Goal: Task Accomplishment & Management: Manage account settings

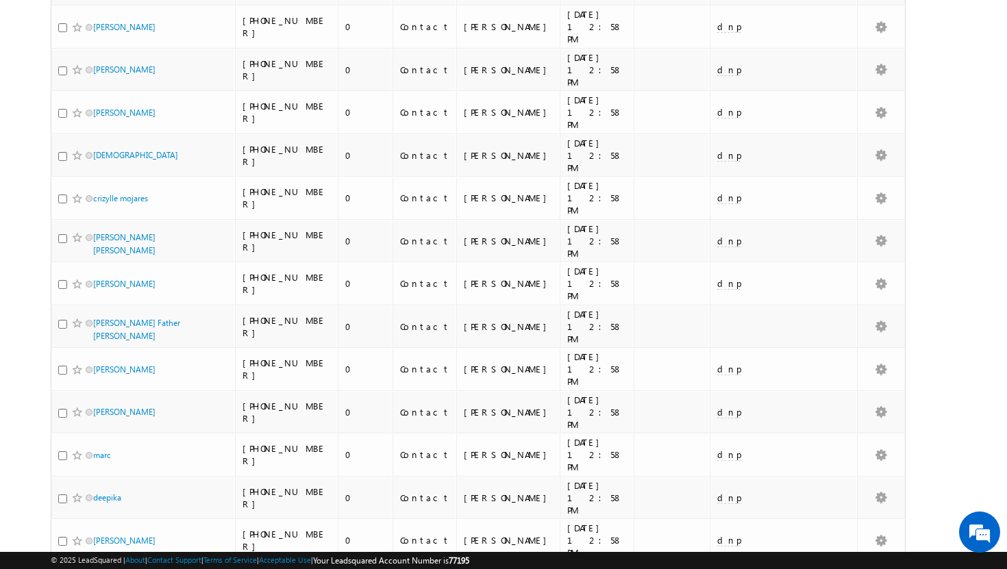
scroll to position [1315, 0]
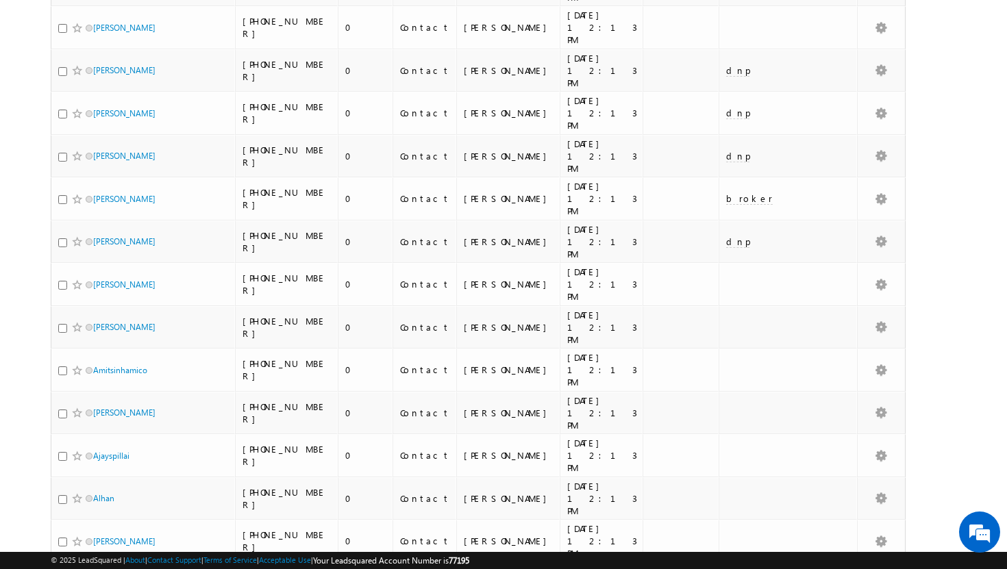
scroll to position [1298, 0]
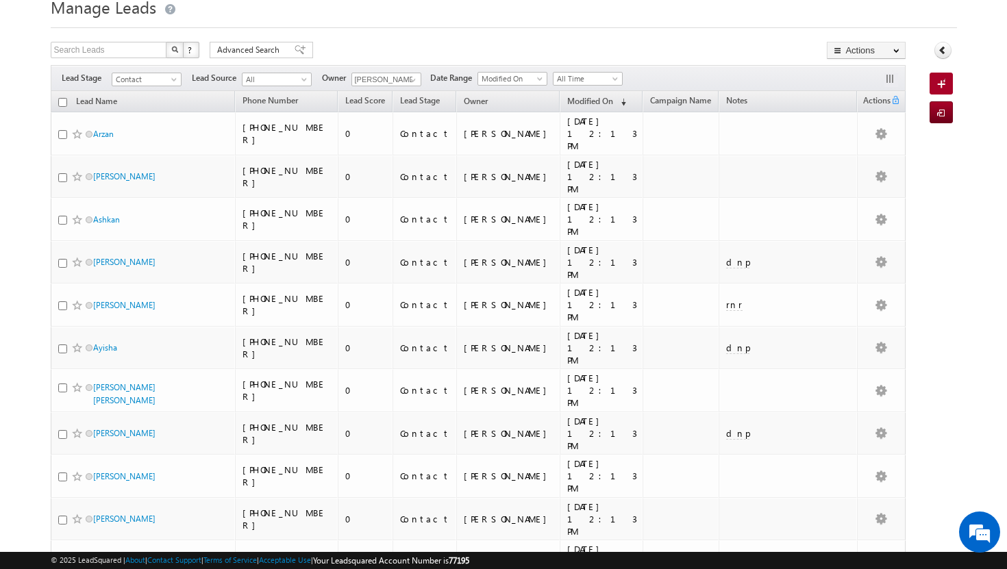
scroll to position [0, 0]
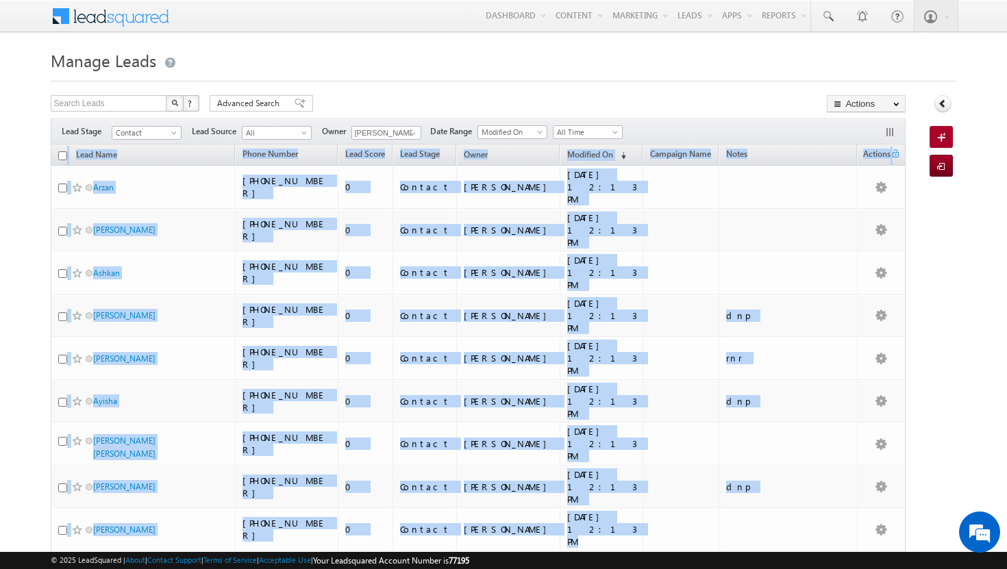
drag, startPoint x: 682, startPoint y: 415, endPoint x: 60, endPoint y: 162, distance: 672.1
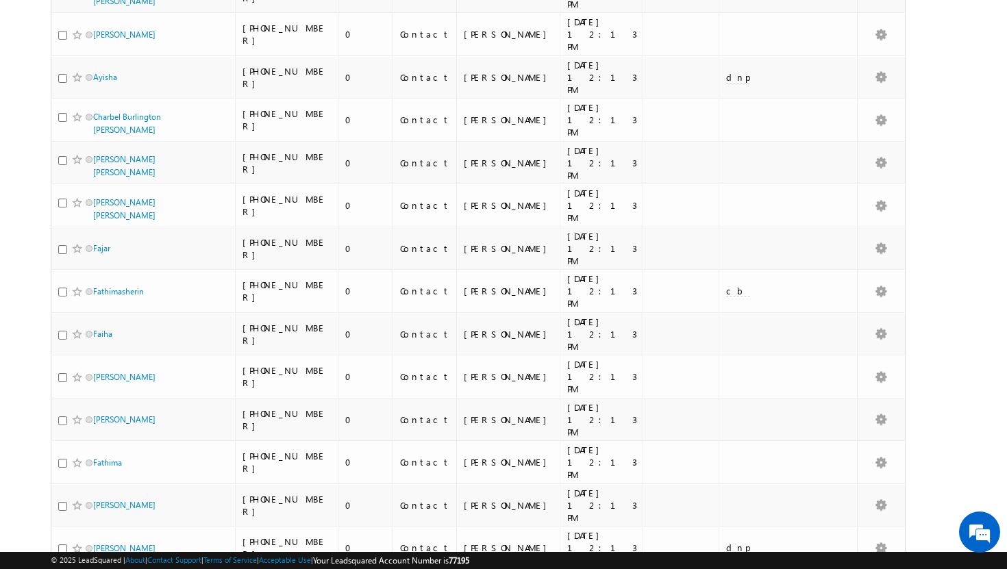
scroll to position [1305, 0]
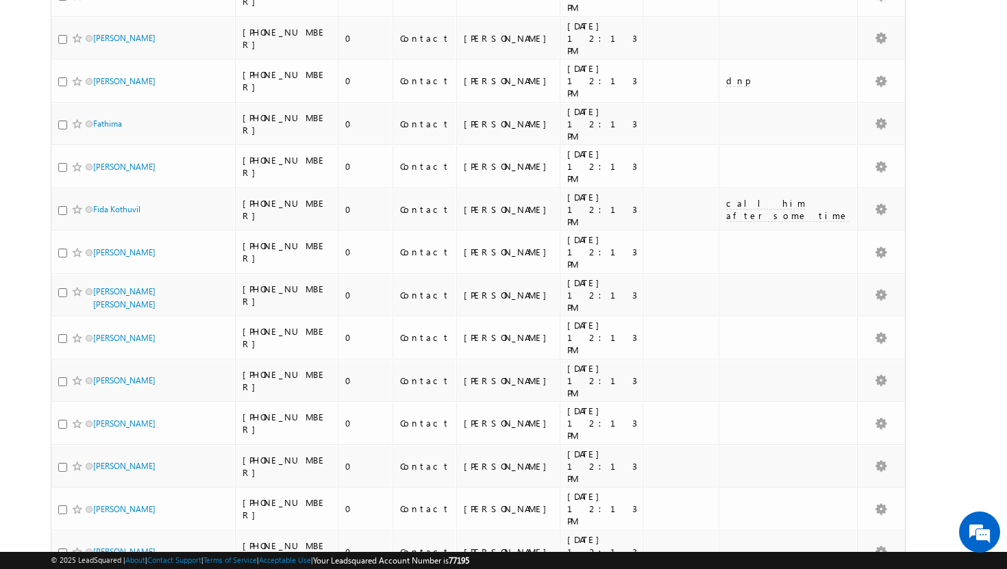
click at [95, 546] on li "100" at bounding box center [97, 545] width 33 height 14
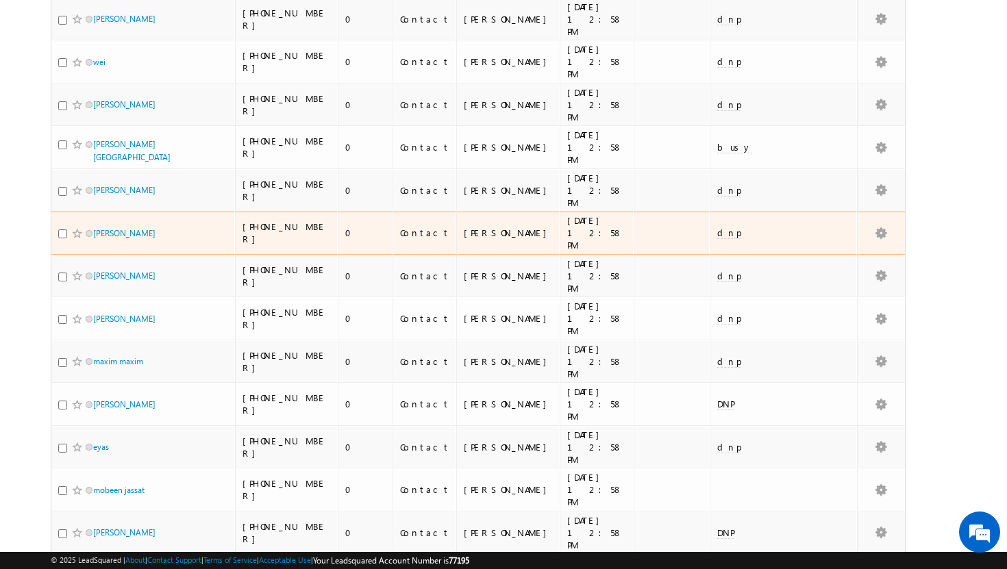
scroll to position [2923, 0]
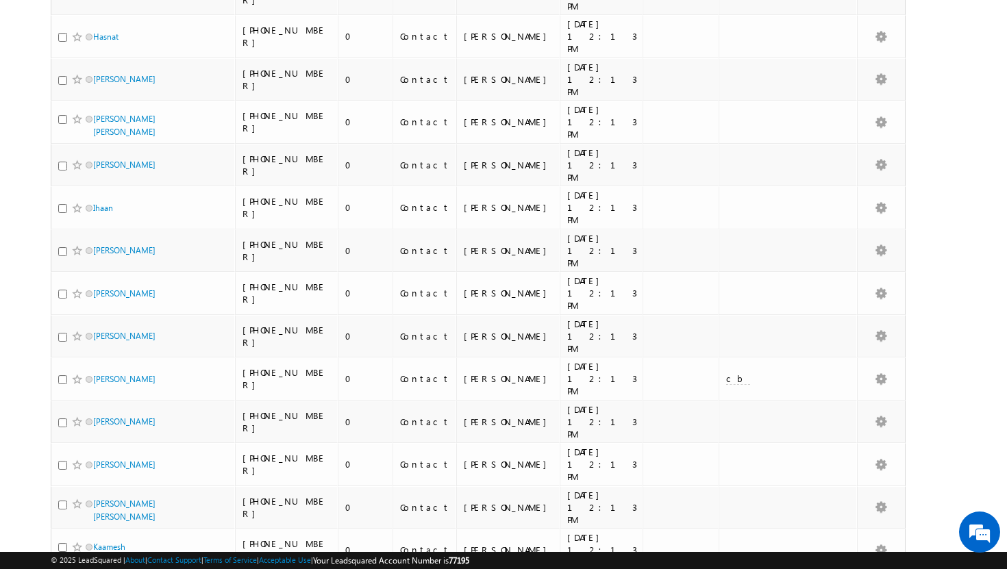
scroll to position [2877, 0]
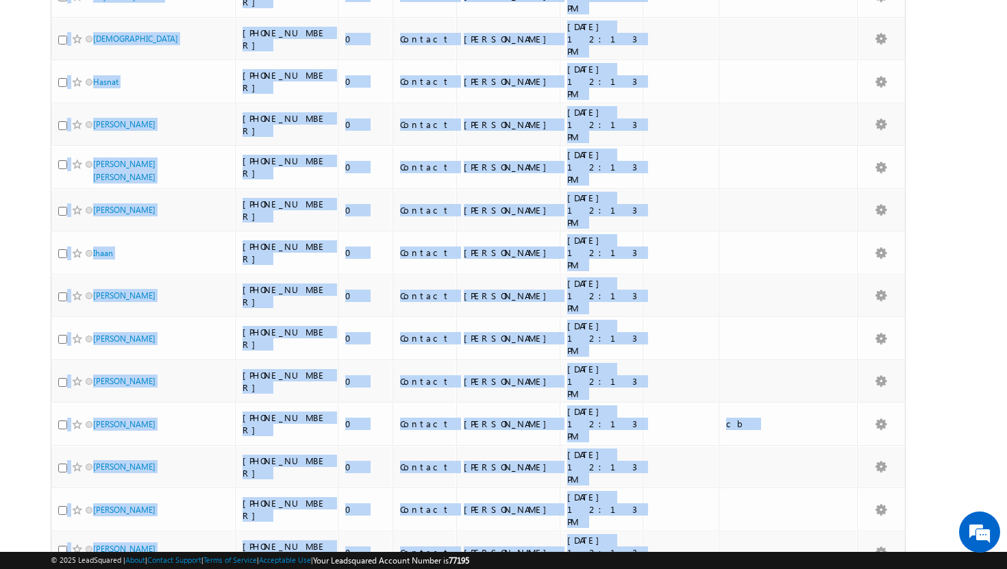
drag, startPoint x: 840, startPoint y: 483, endPoint x: 0, endPoint y: 131, distance: 910.1
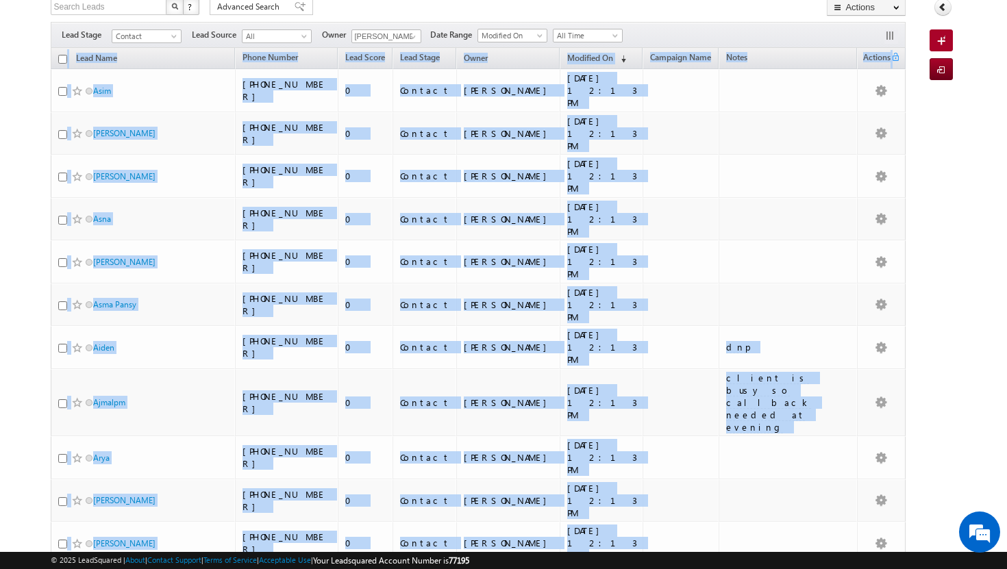
scroll to position [0, 0]
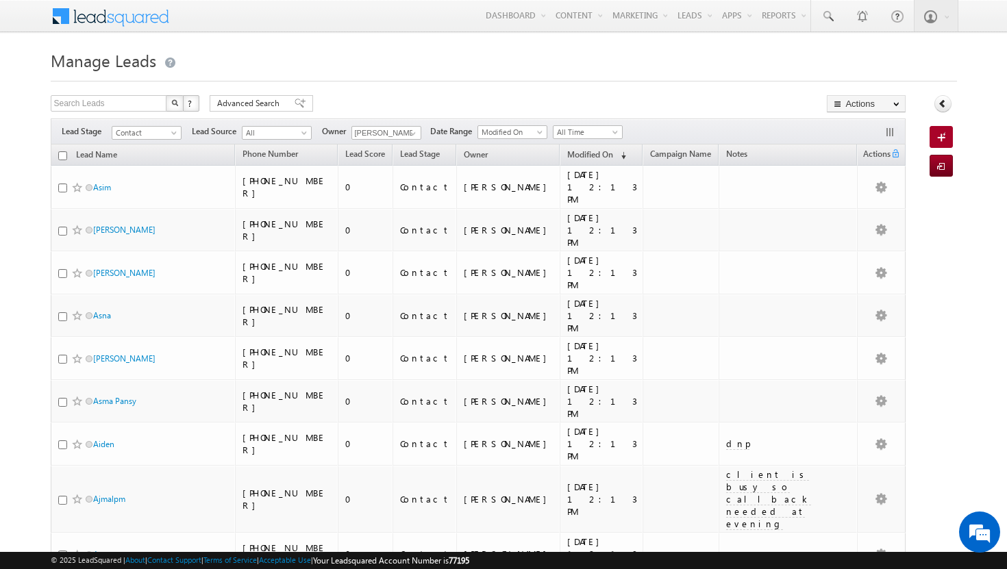
click at [60, 159] on input "checkbox" at bounding box center [62, 155] width 9 height 9
checkbox input "true"
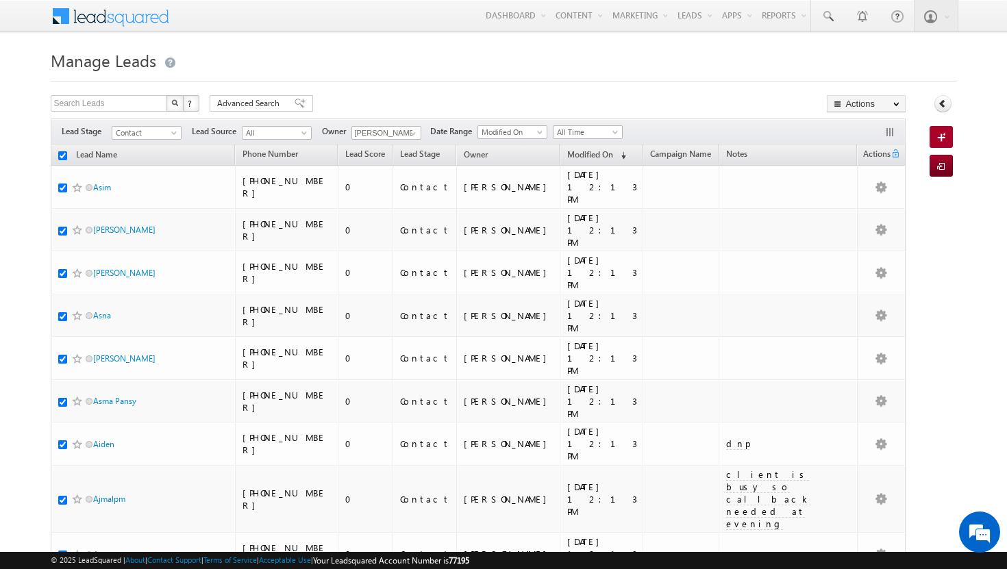
checkbox input "true"
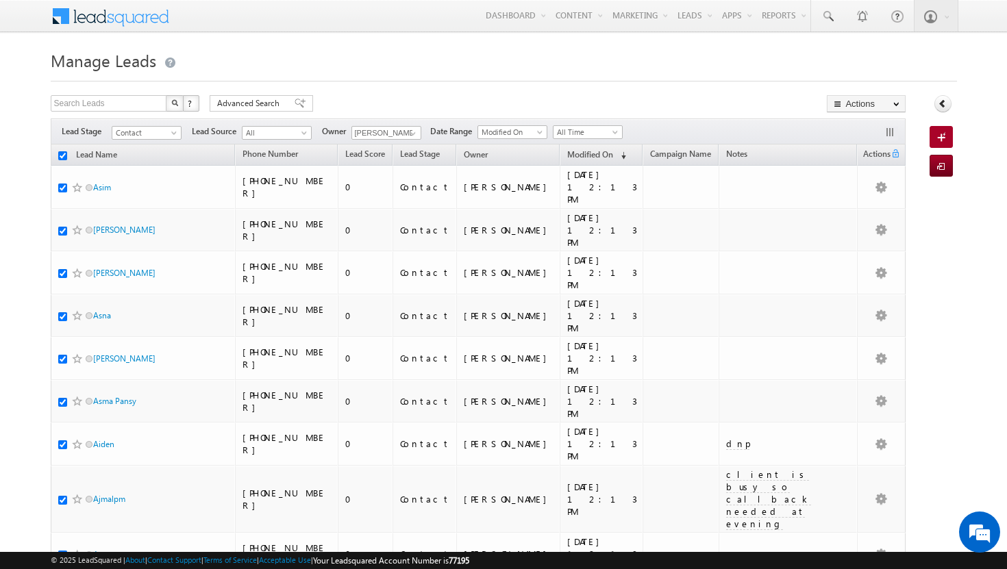
checkbox input "true"
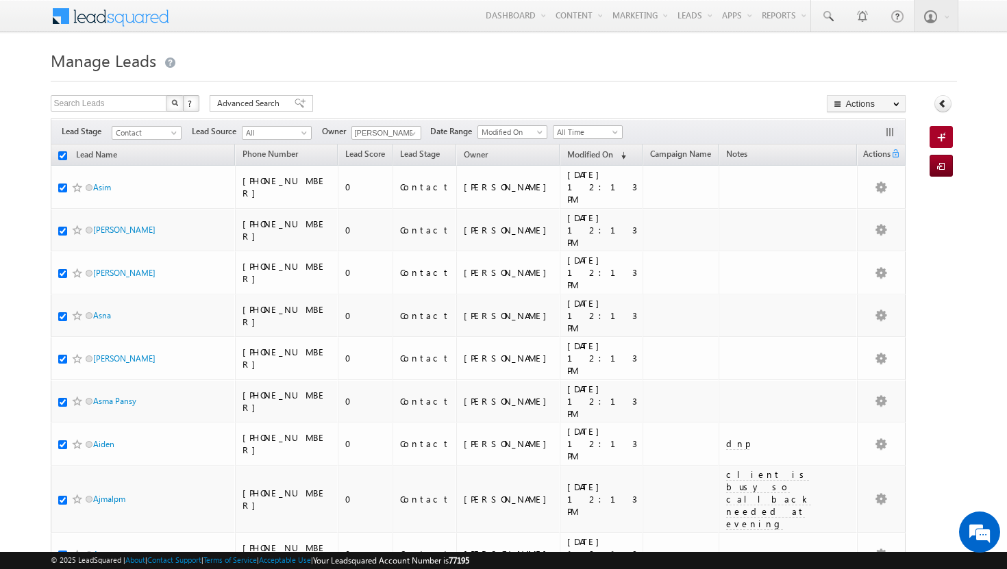
checkbox input "true"
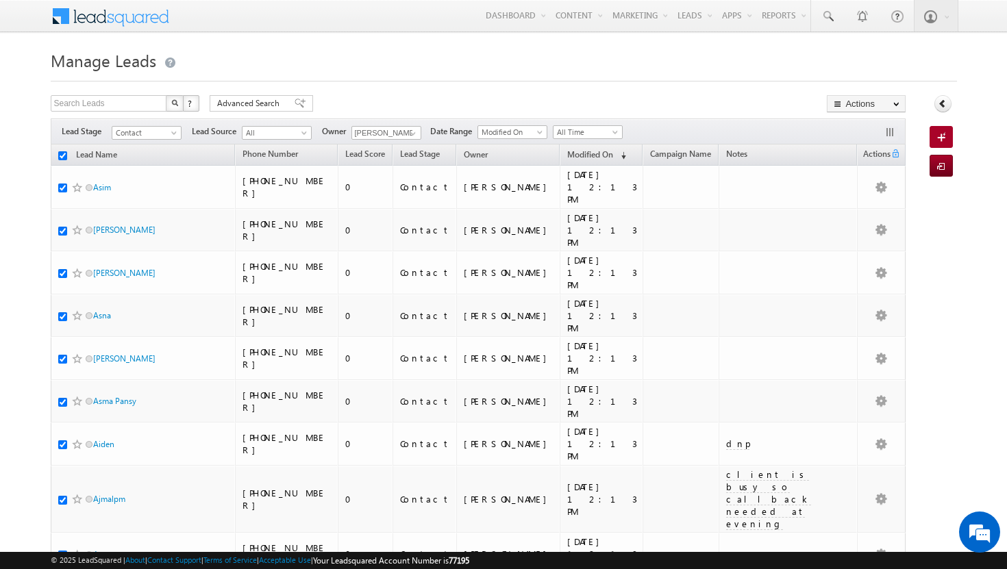
checkbox input "true"
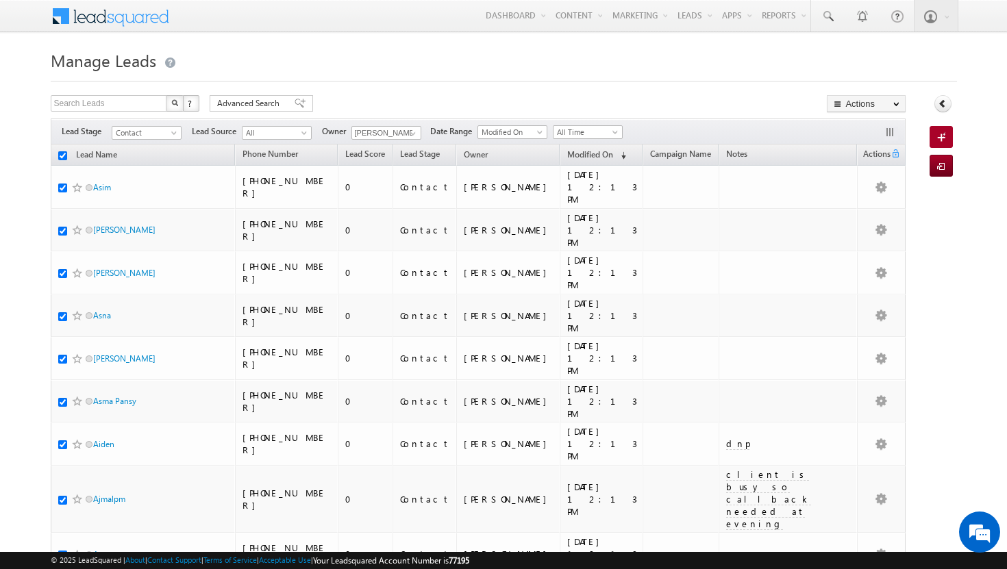
checkbox input "true"
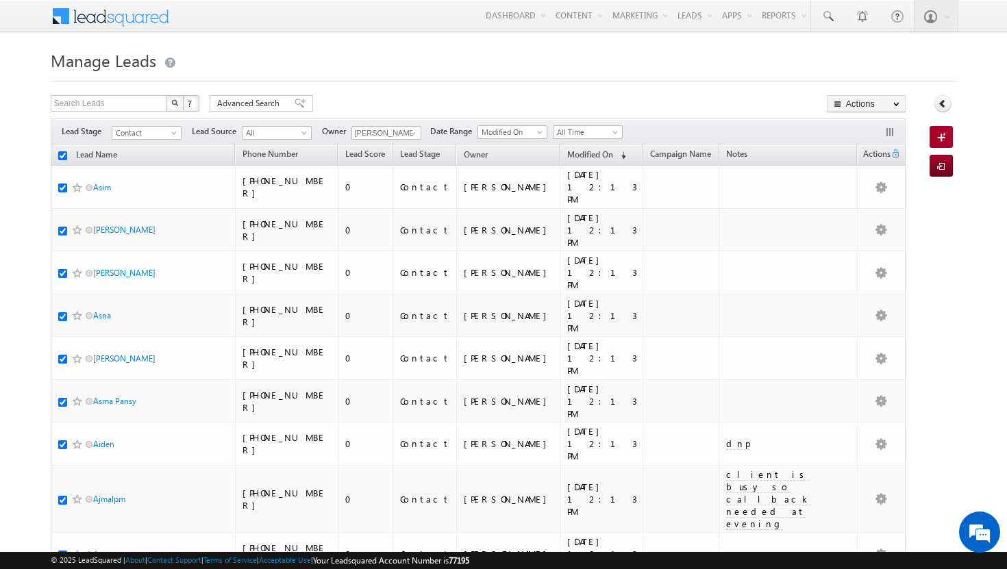
checkbox input "true"
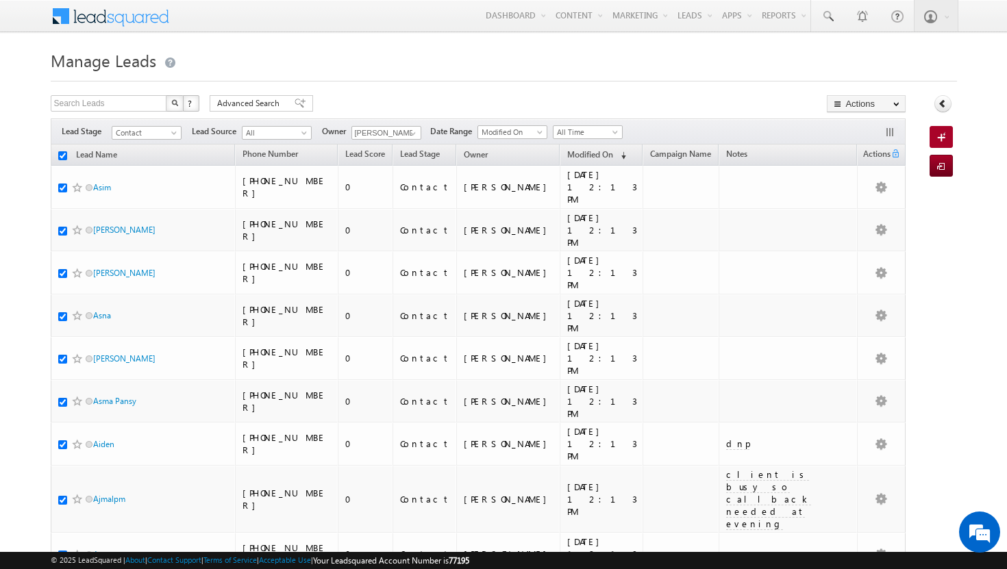
checkbox input "true"
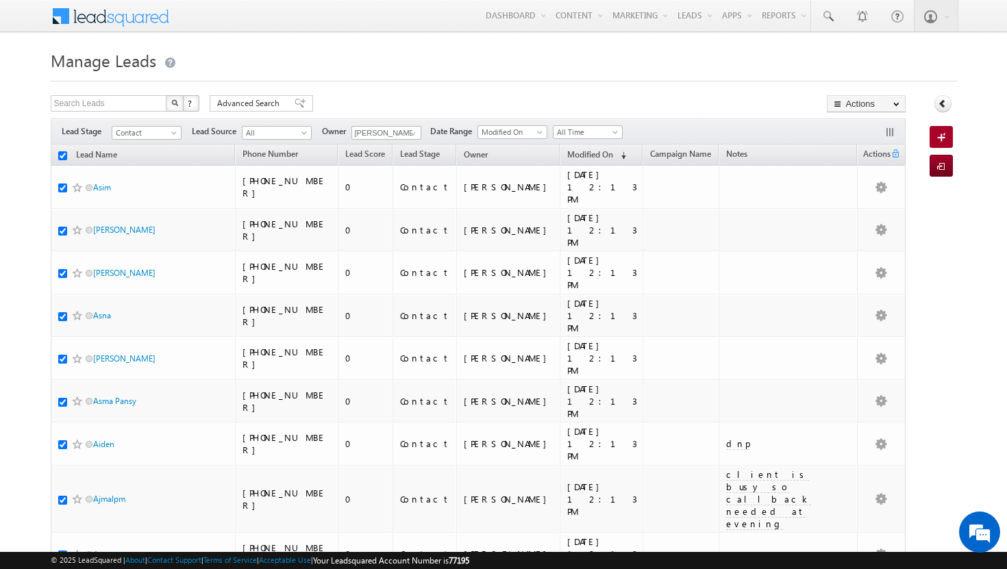
checkbox input "true"
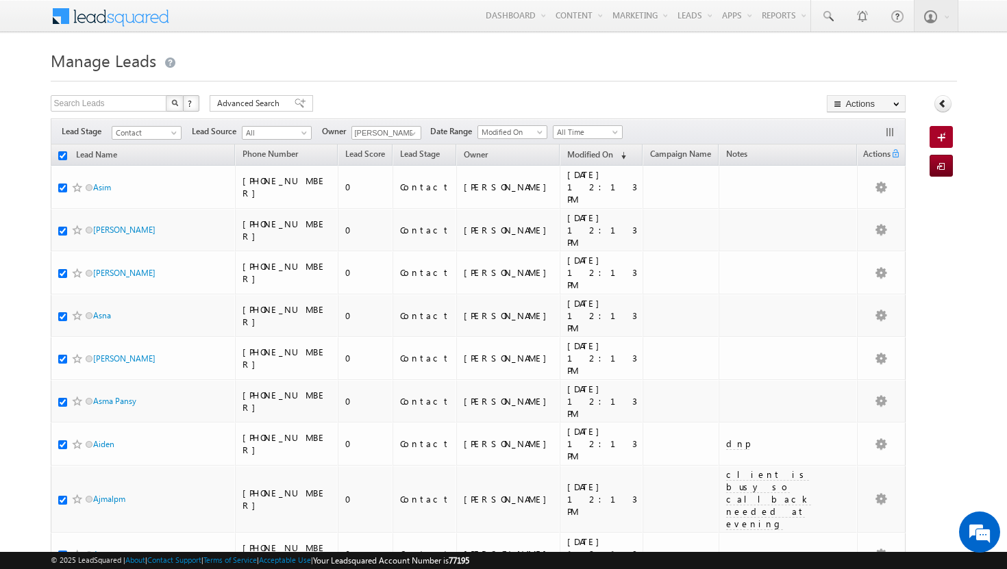
checkbox input "true"
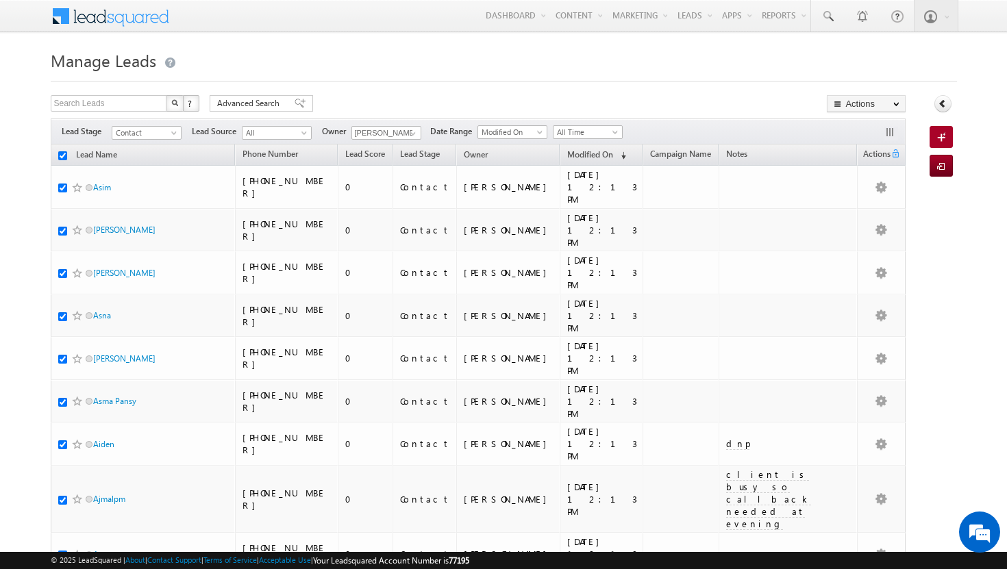
checkbox input "true"
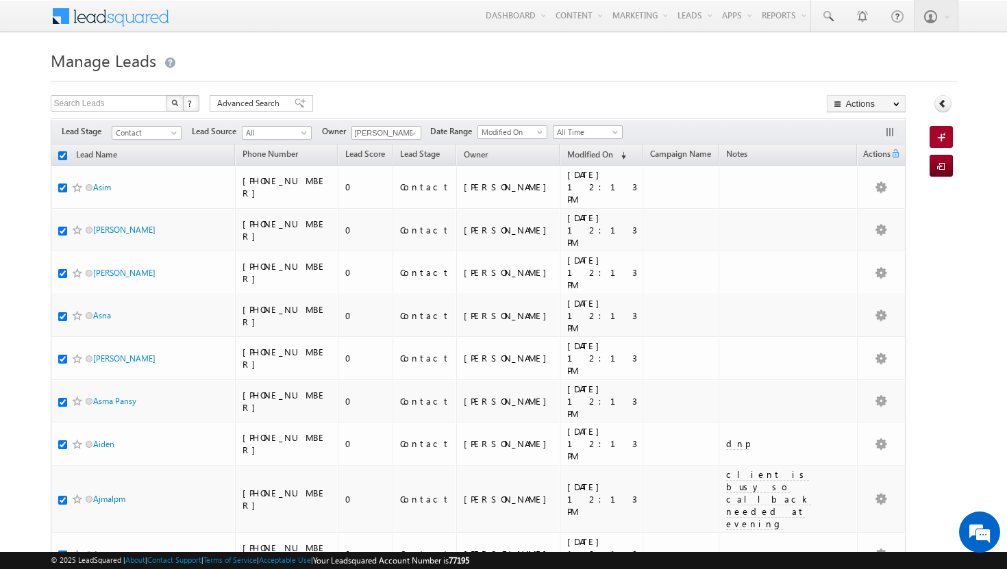
checkbox input "true"
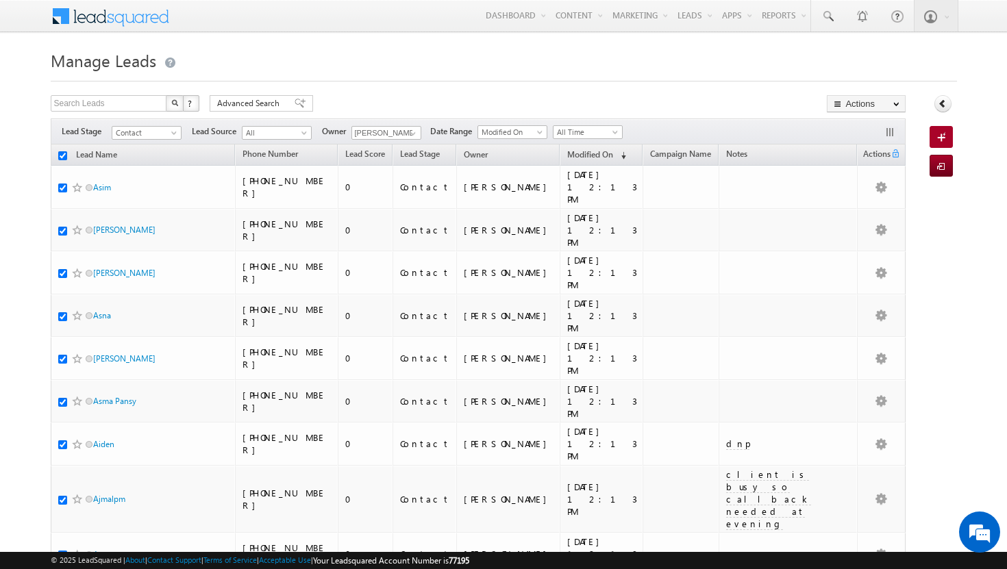
checkbox input "true"
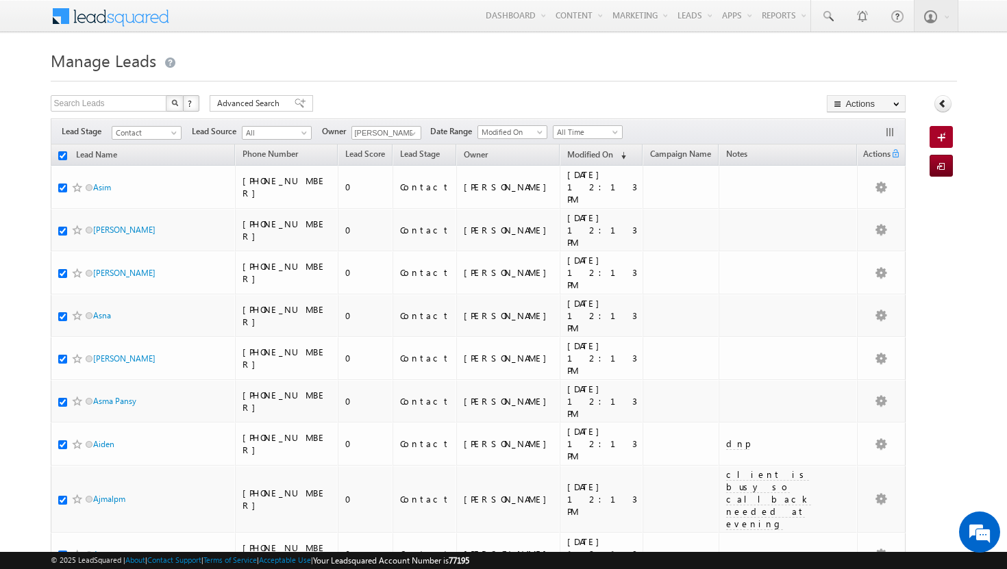
checkbox input "true"
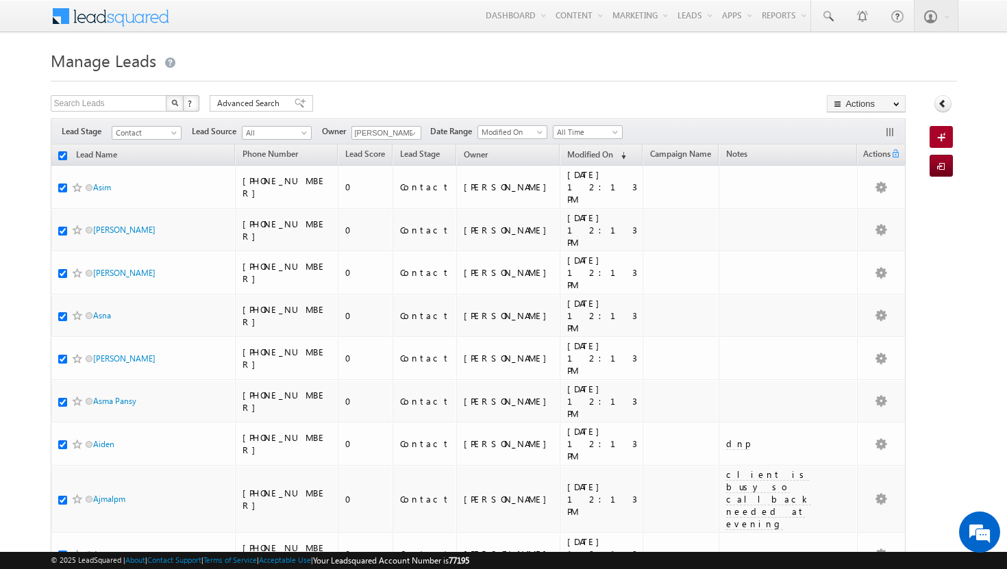
checkbox input "true"
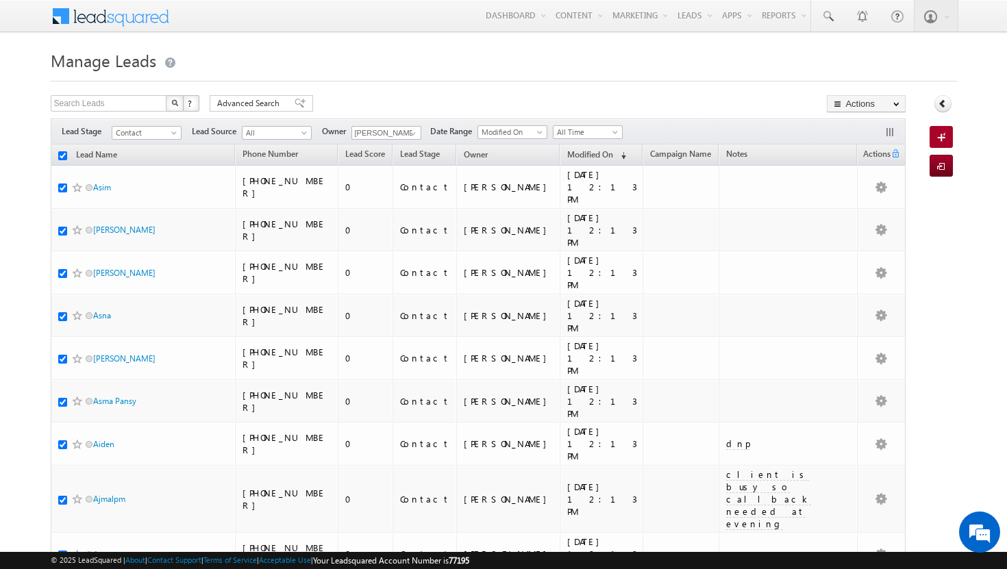
checkbox input "true"
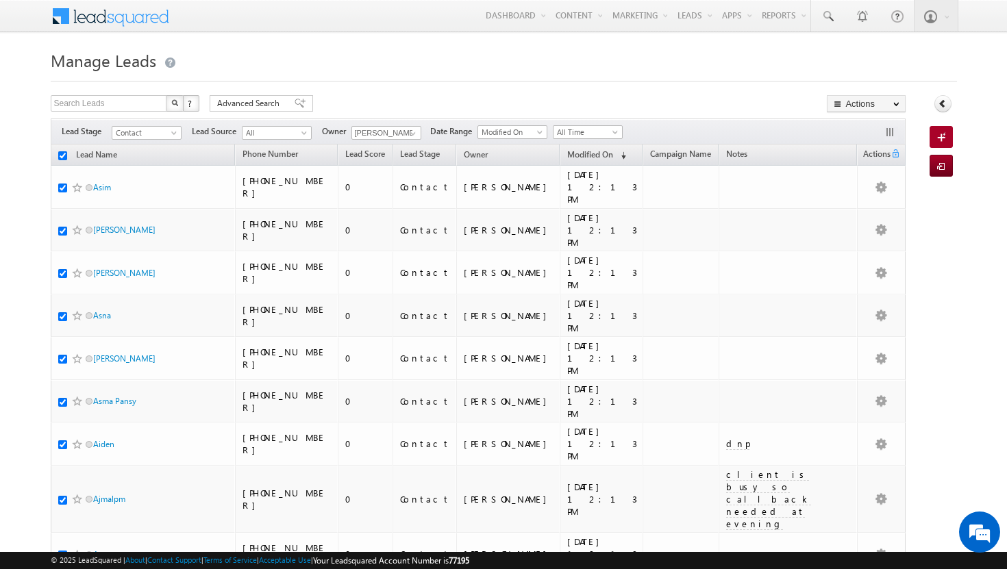
checkbox input "true"
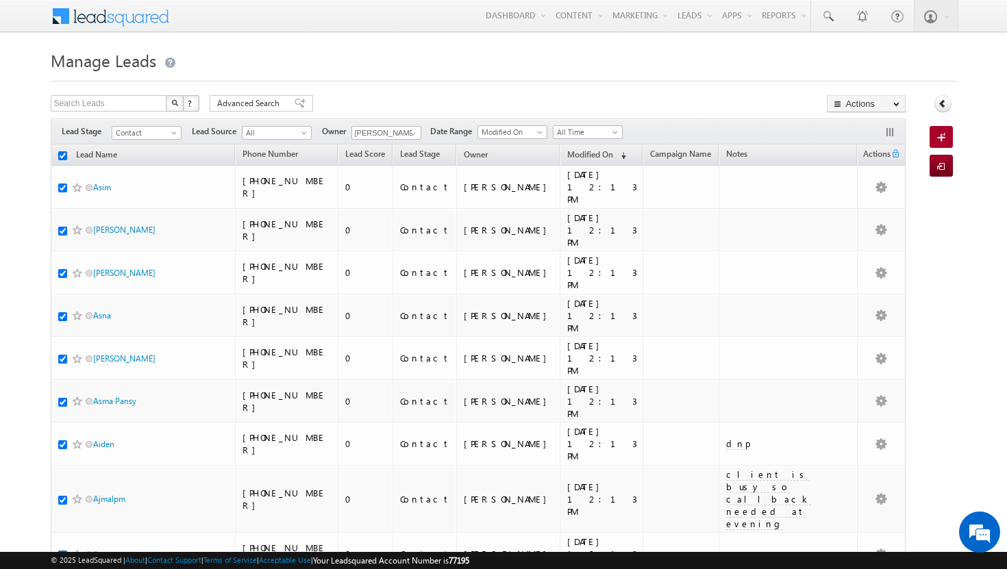
checkbox input "true"
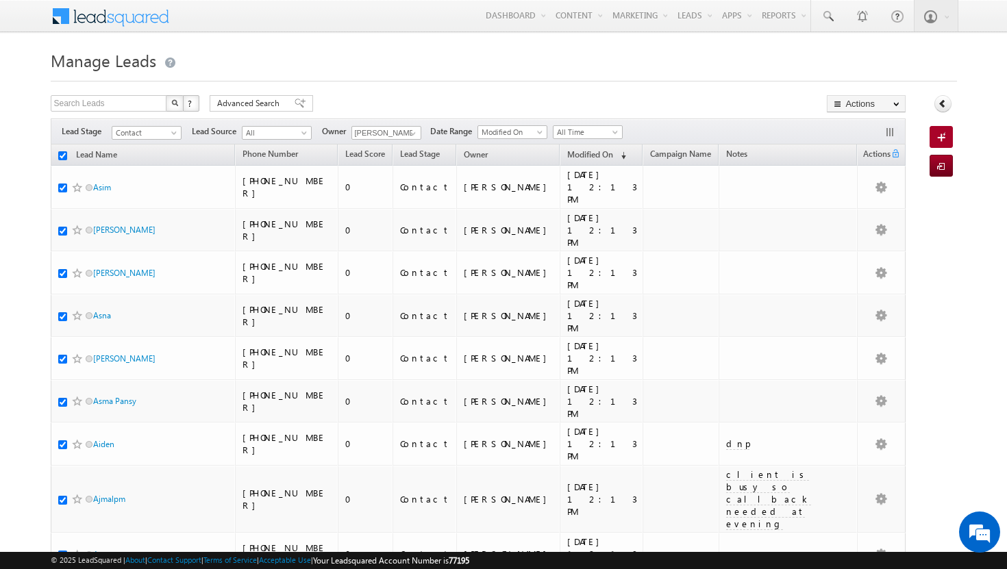
checkbox input "true"
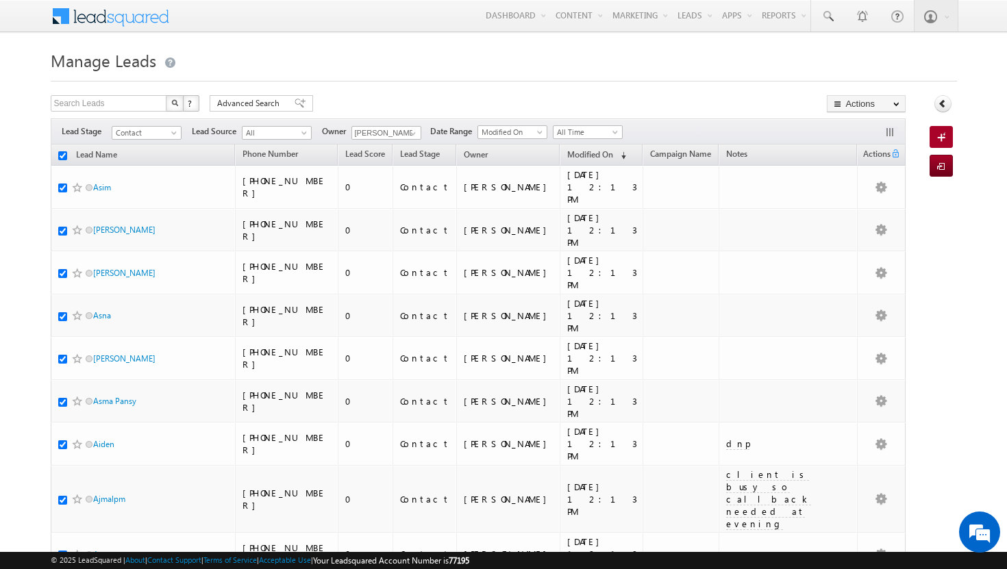
checkbox input "true"
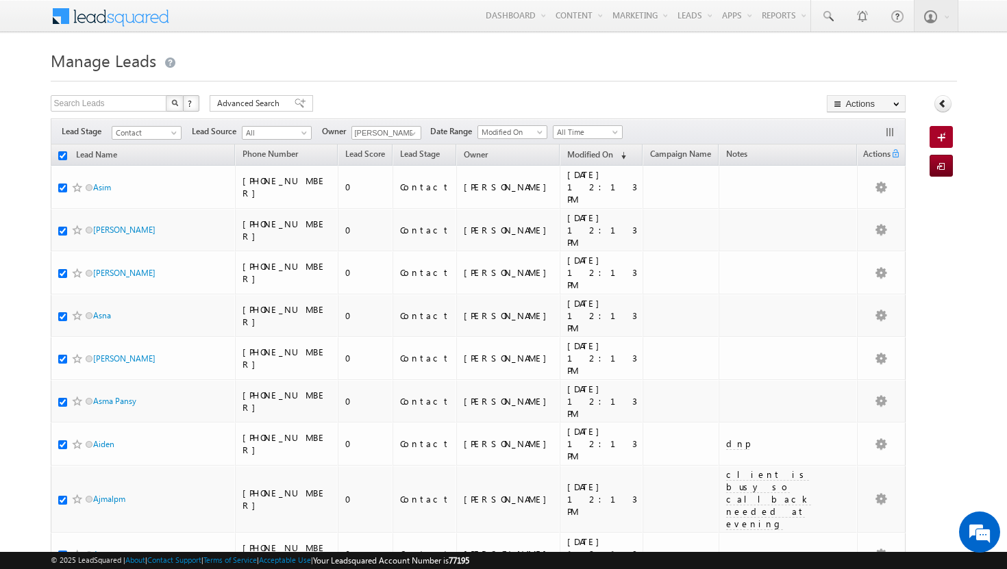
checkbox input "true"
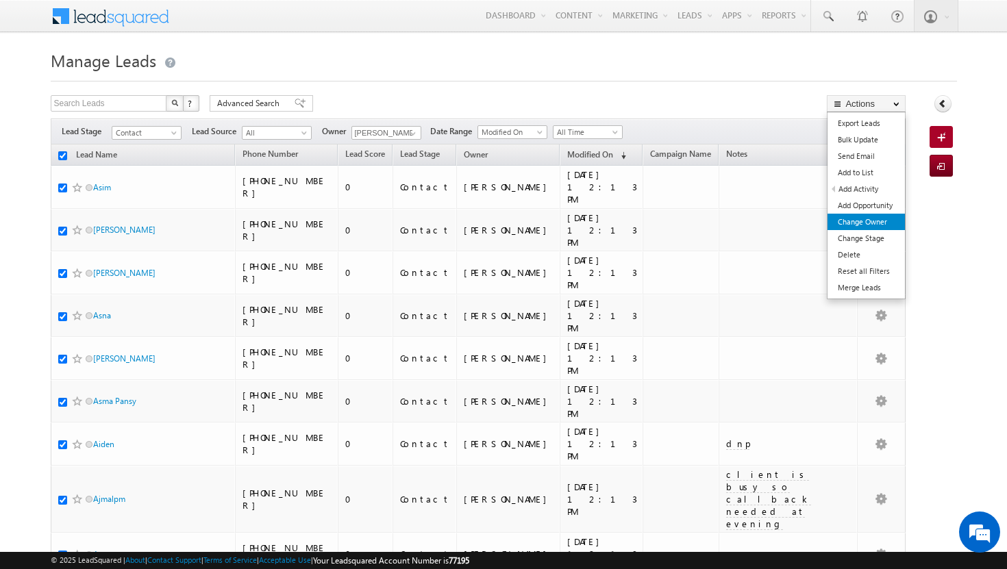
click at [880, 222] on link "Change Owner" at bounding box center [865, 222] width 77 height 16
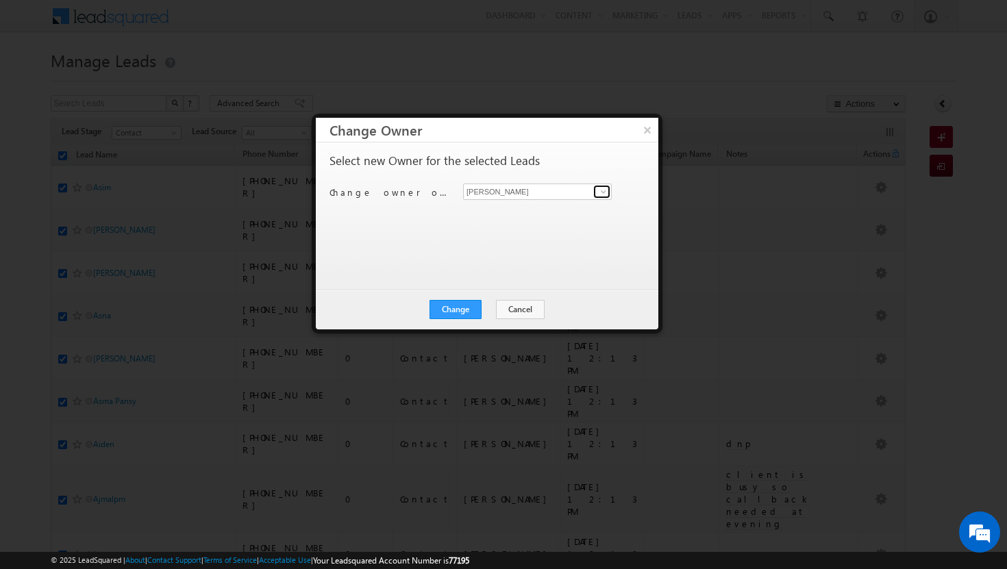
click at [603, 192] on span at bounding box center [603, 191] width 11 height 11
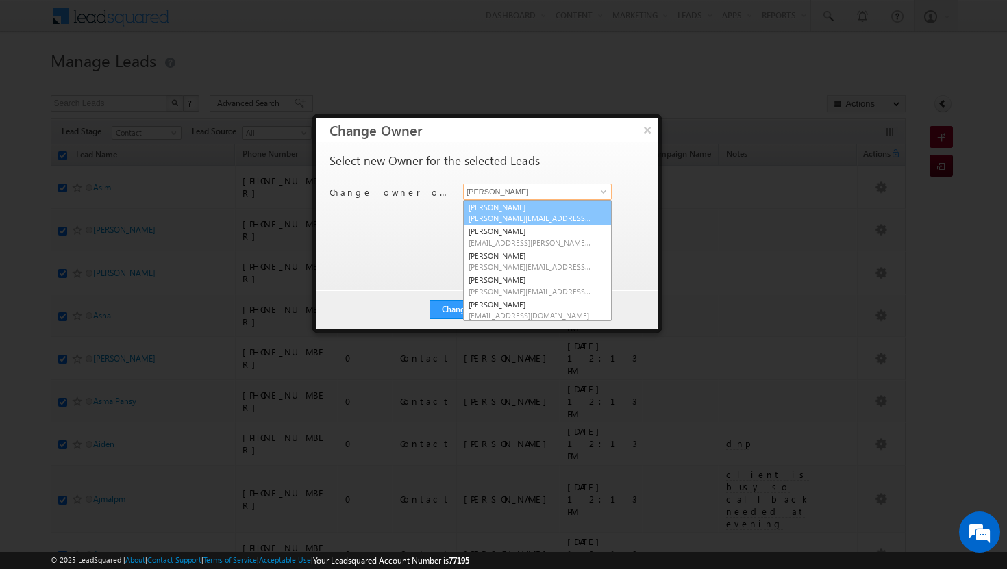
click at [525, 202] on link "[PERSON_NAME][DEMOGRAPHIC_DATA] [PERSON_NAME][EMAIL_ADDRESS][DOMAIN_NAME]" at bounding box center [537, 213] width 149 height 26
type input "[PERSON_NAME]"
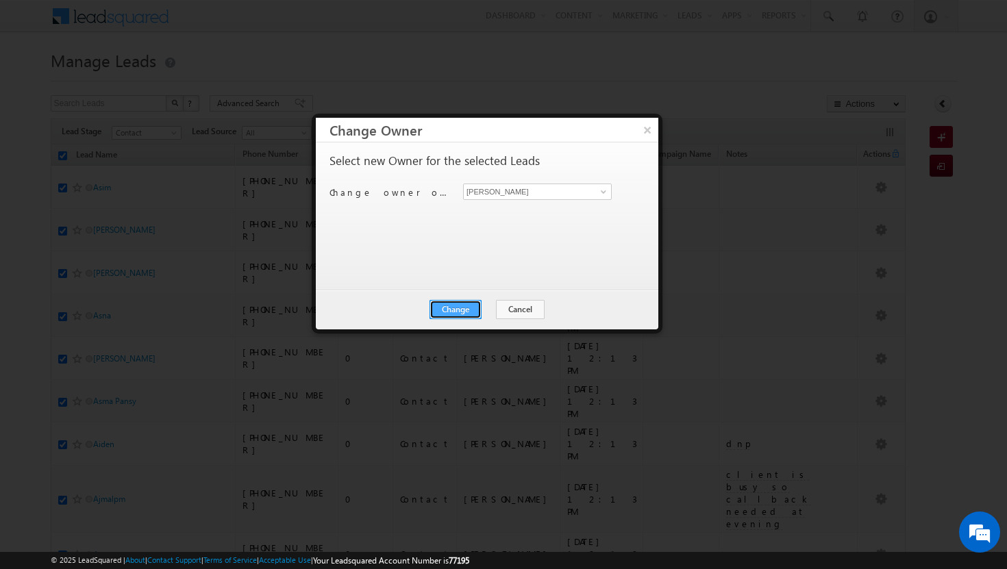
click at [473, 305] on button "Change" at bounding box center [455, 309] width 52 height 19
click at [490, 306] on button "Close" at bounding box center [489, 309] width 44 height 19
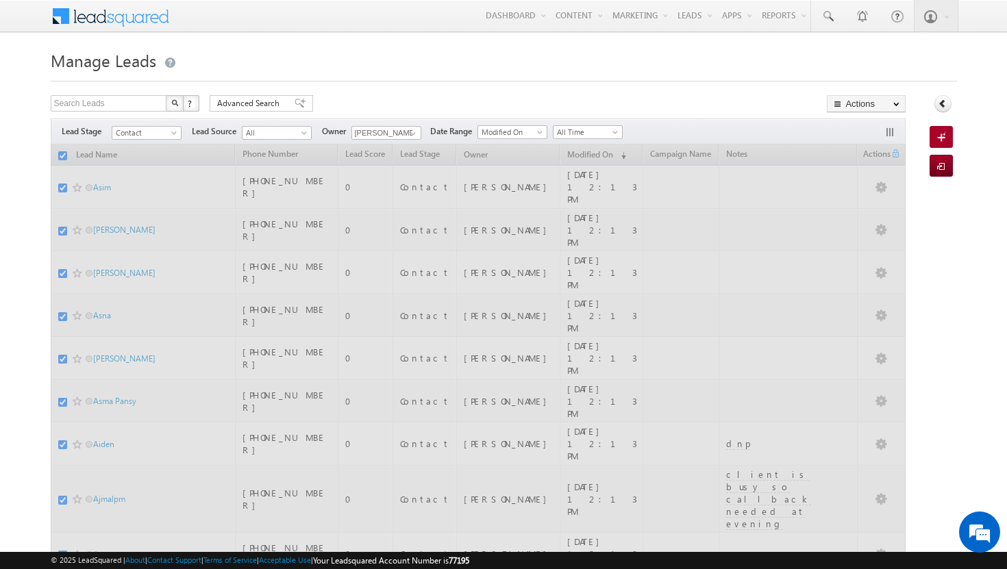
drag, startPoint x: 490, startPoint y: 306, endPoint x: 213, endPoint y: 208, distance: 294.1
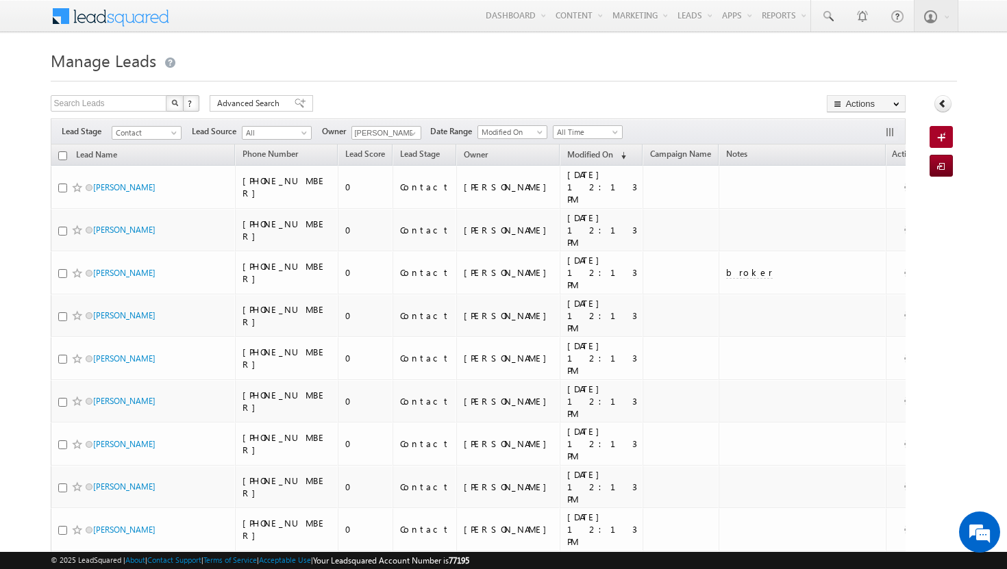
click at [62, 160] on input "checkbox" at bounding box center [62, 155] width 9 height 9
checkbox input "true"
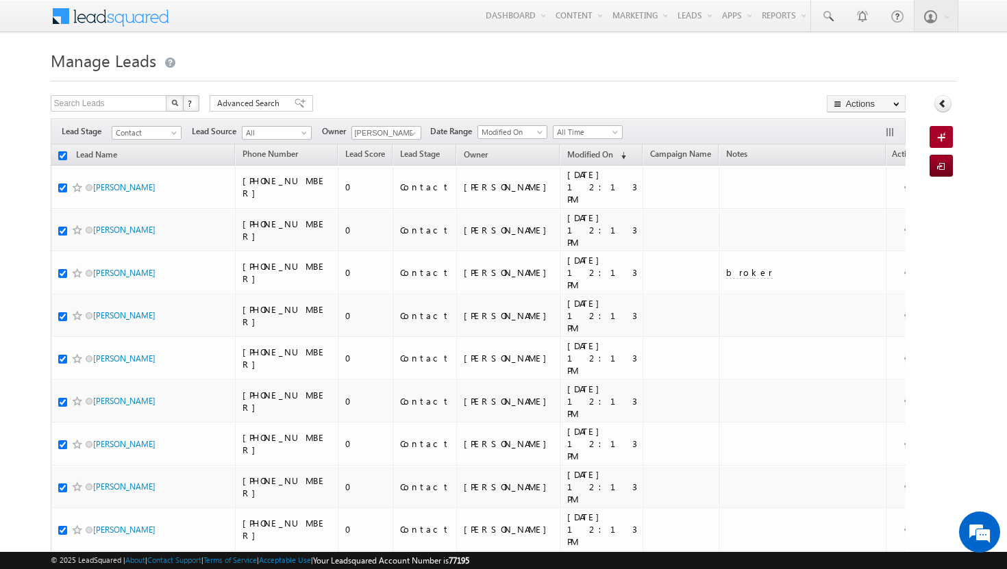
checkbox input "true"
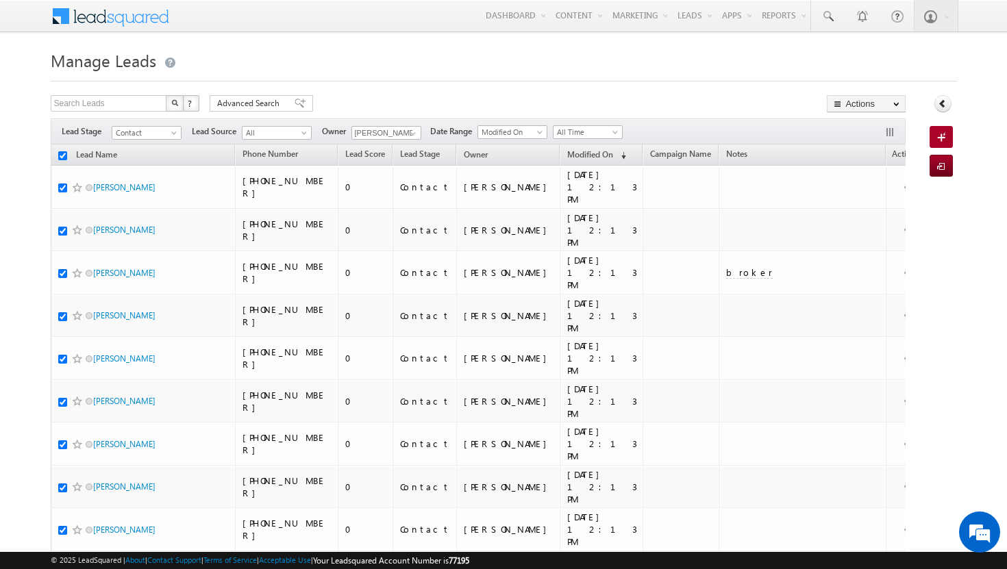
checkbox input "true"
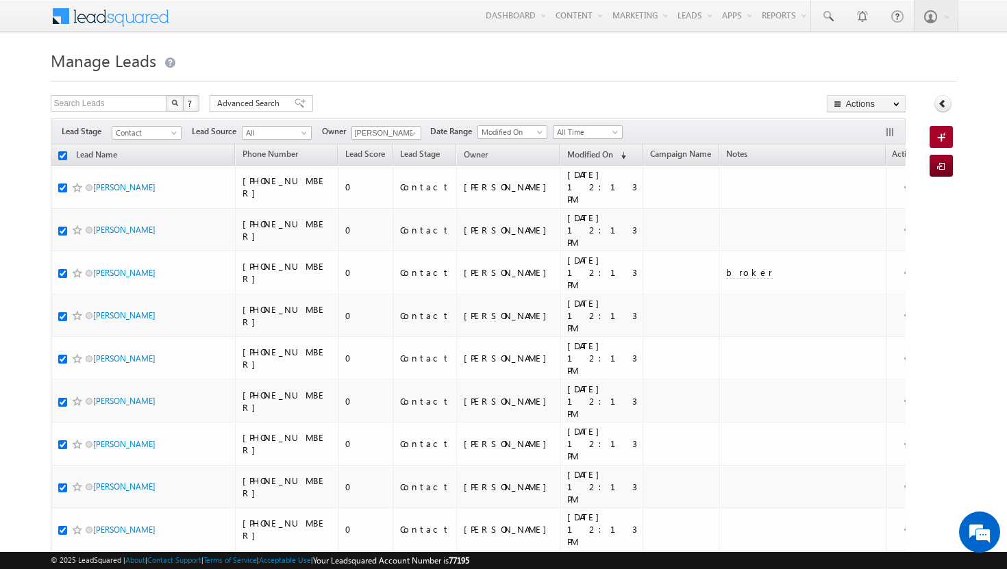
checkbox input "true"
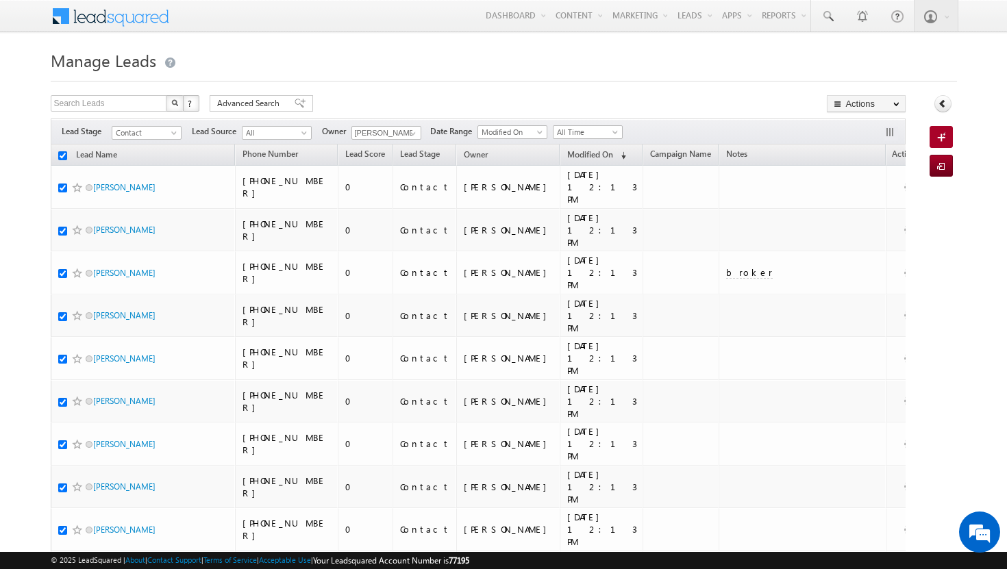
checkbox input "true"
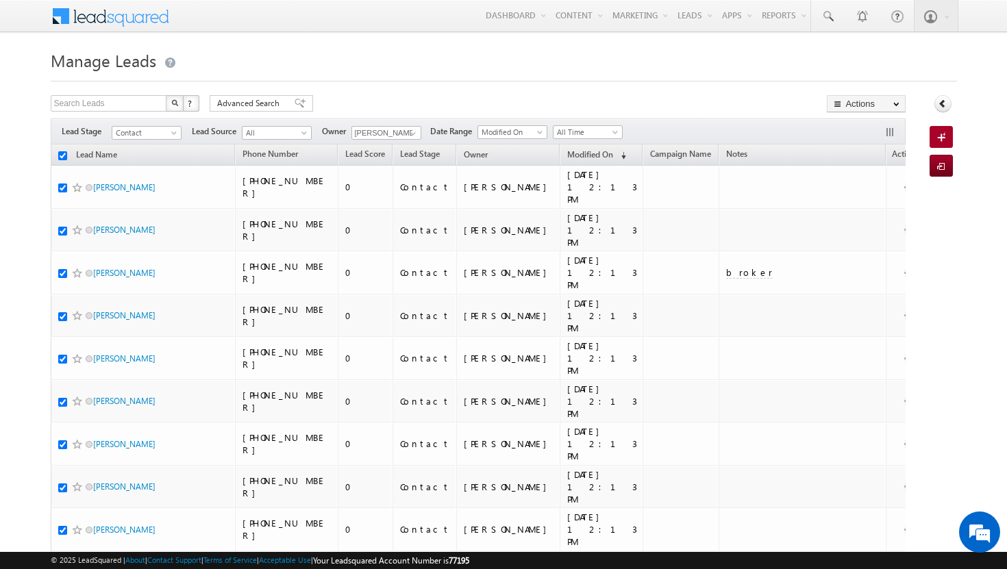
checkbox input "true"
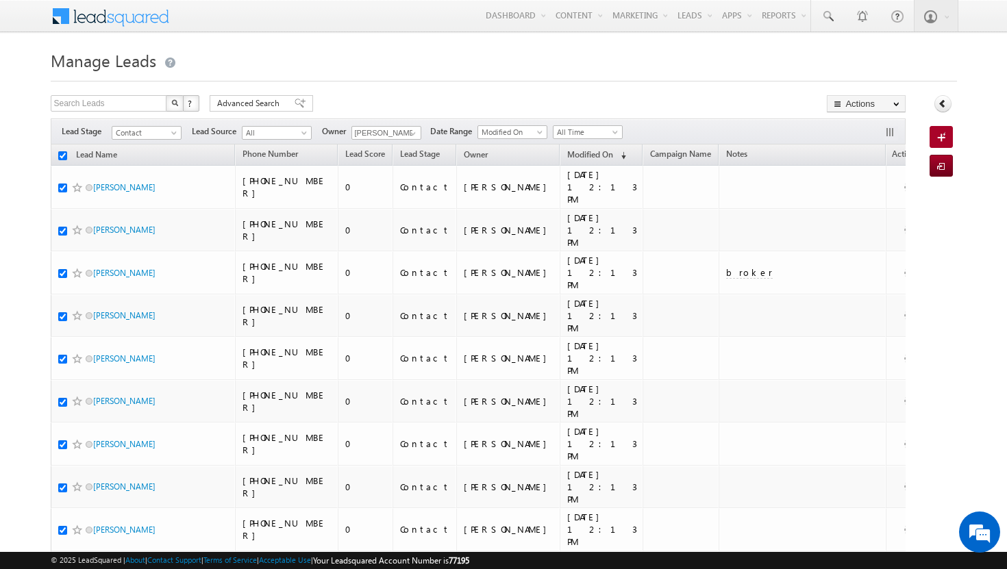
checkbox input "true"
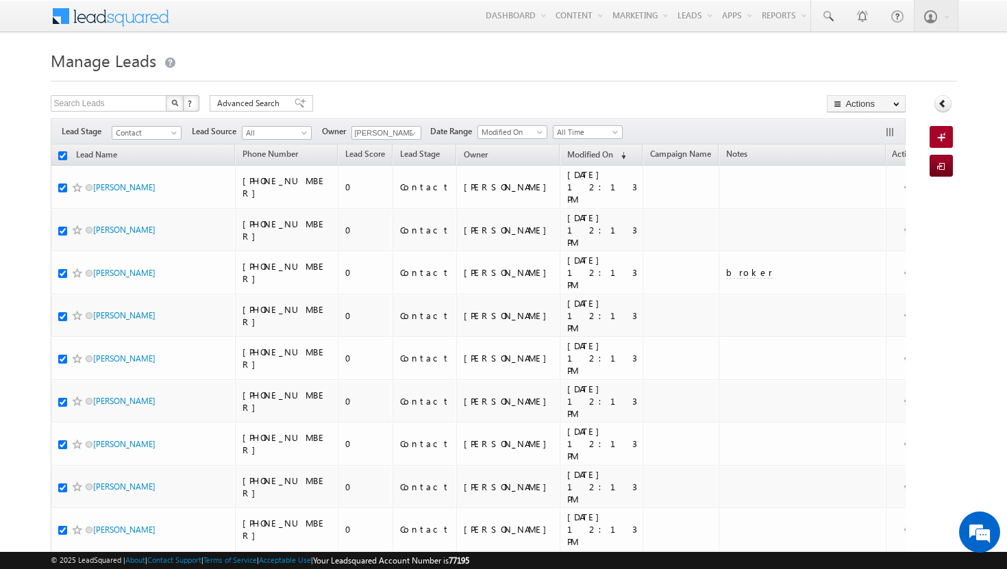
checkbox input "true"
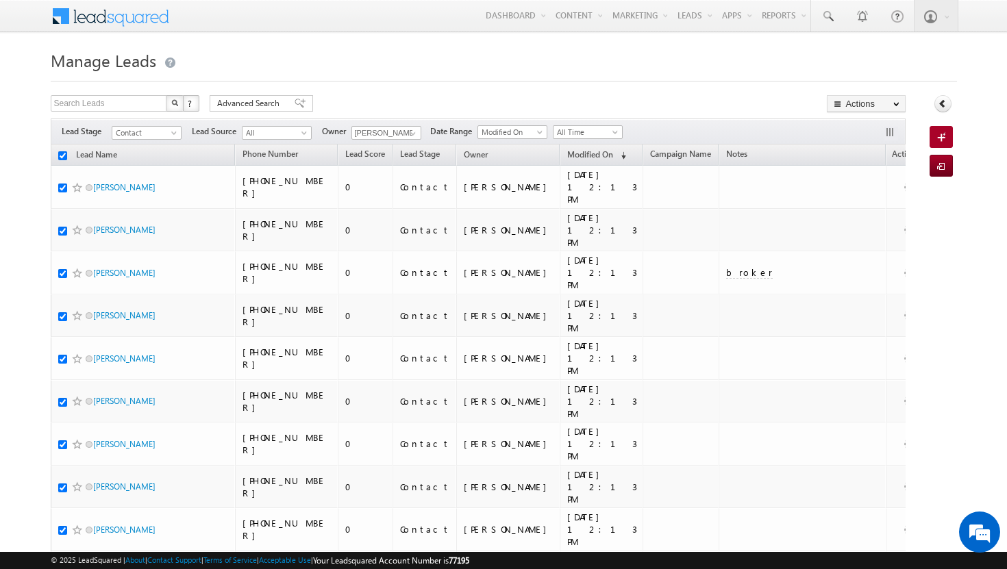
checkbox input "true"
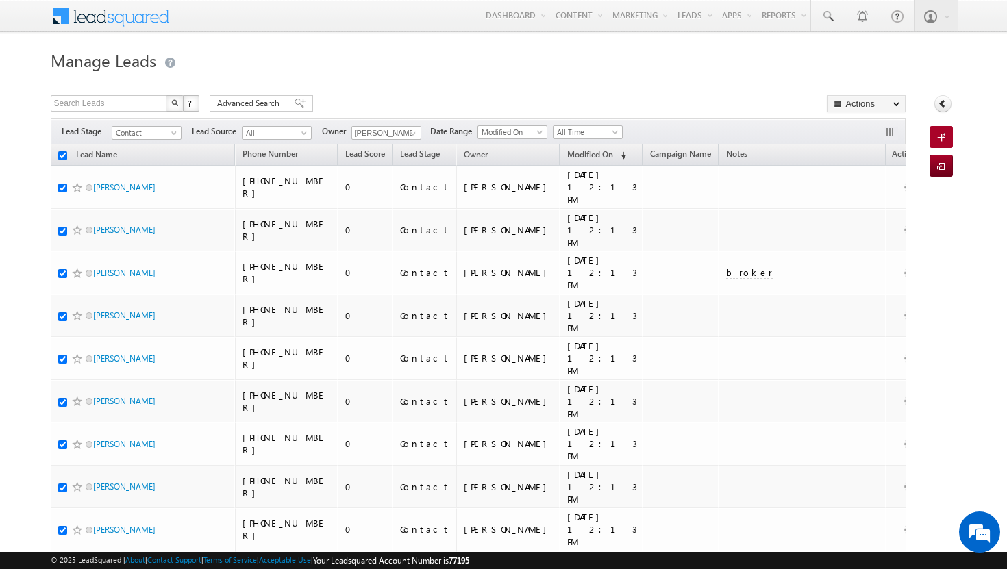
checkbox input "true"
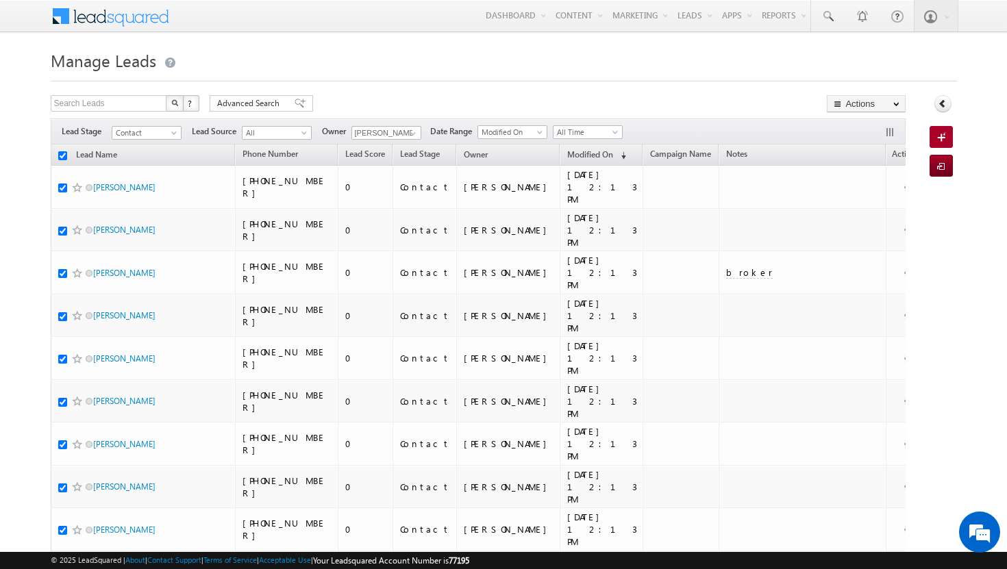
checkbox input "true"
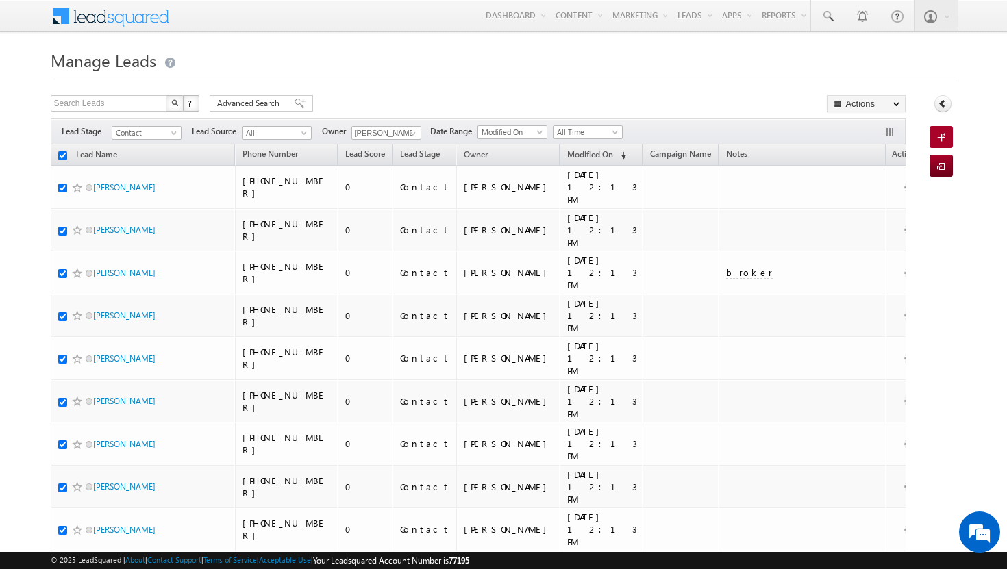
checkbox input "true"
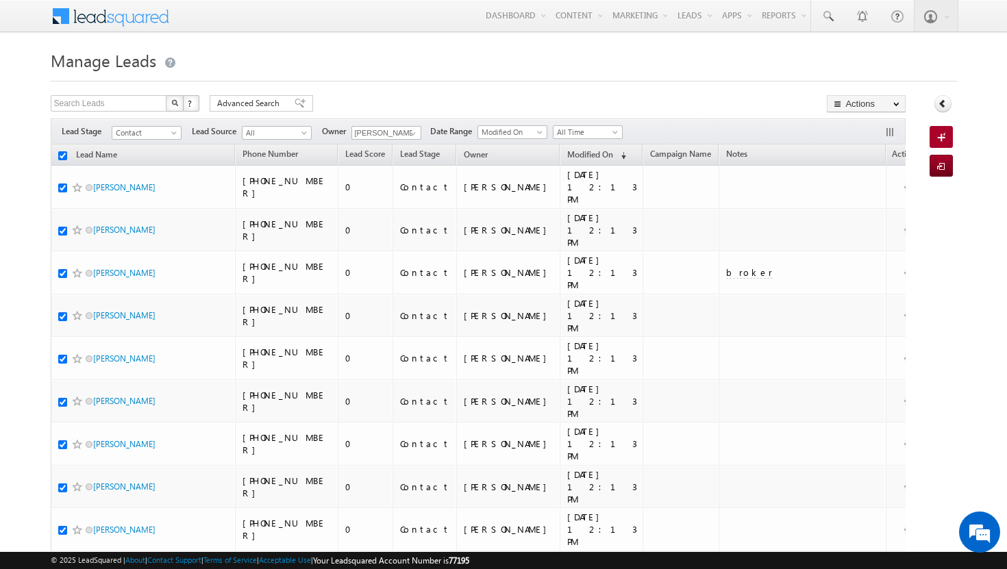
checkbox input "true"
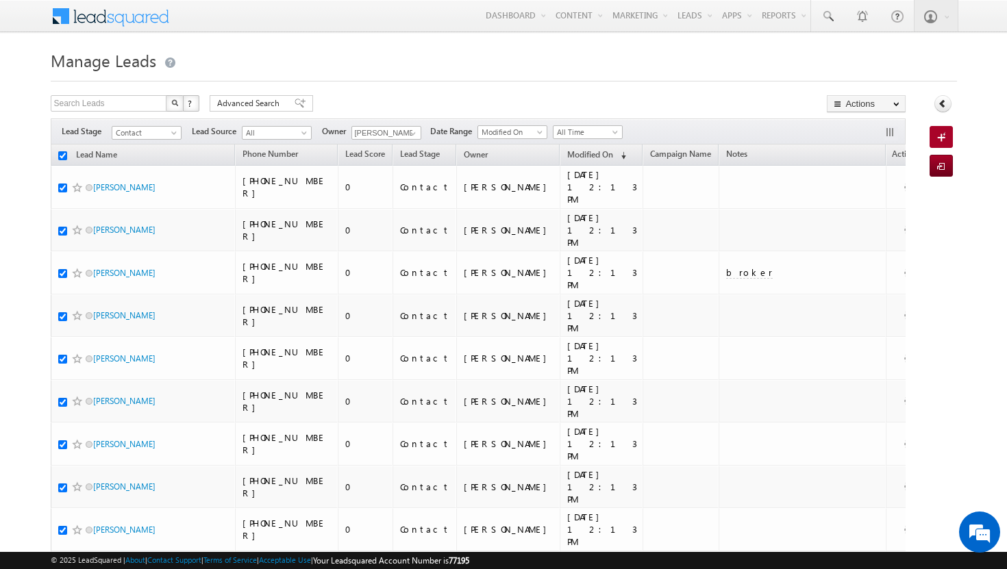
checkbox input "true"
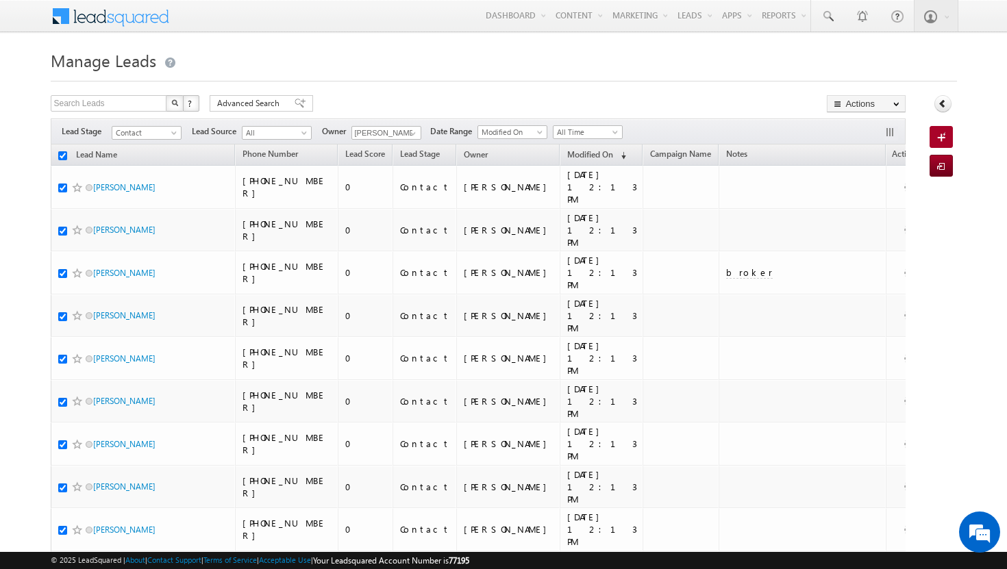
checkbox input "true"
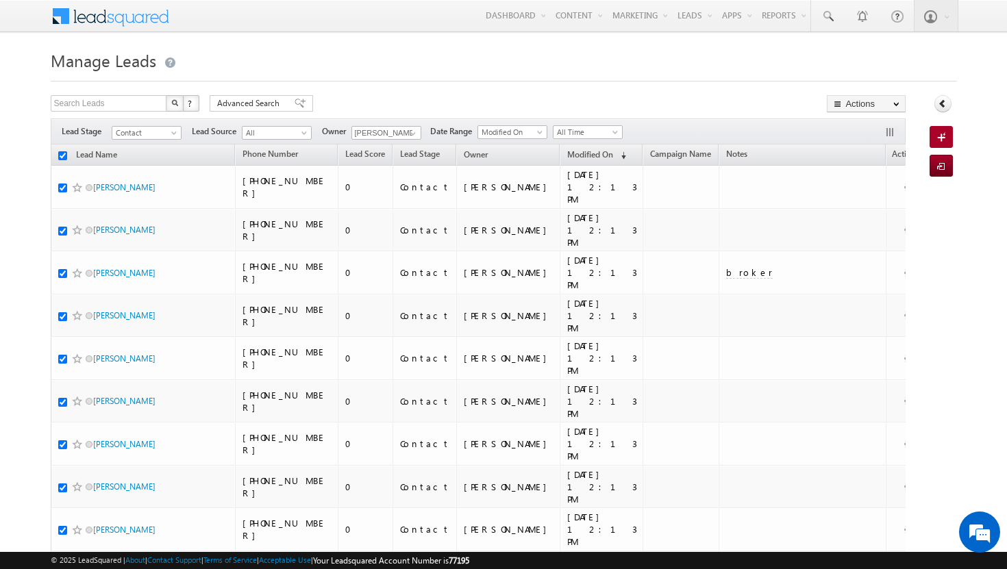
checkbox input "true"
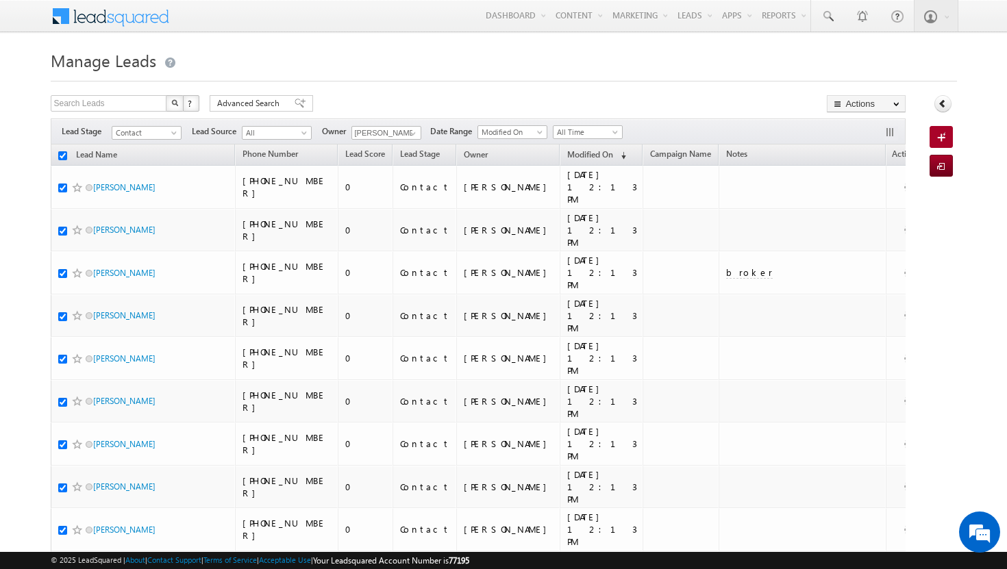
checkbox input "true"
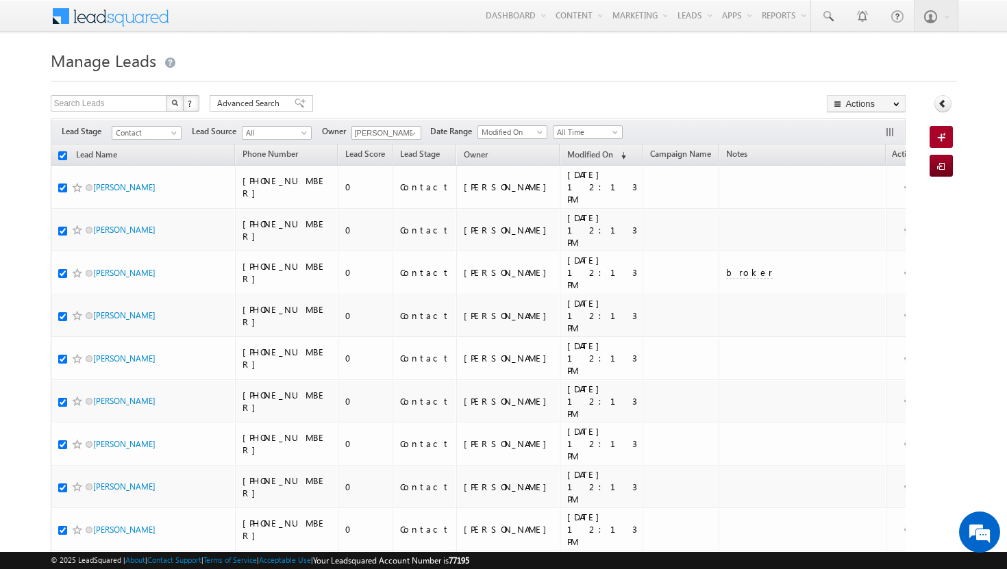
checkbox input "true"
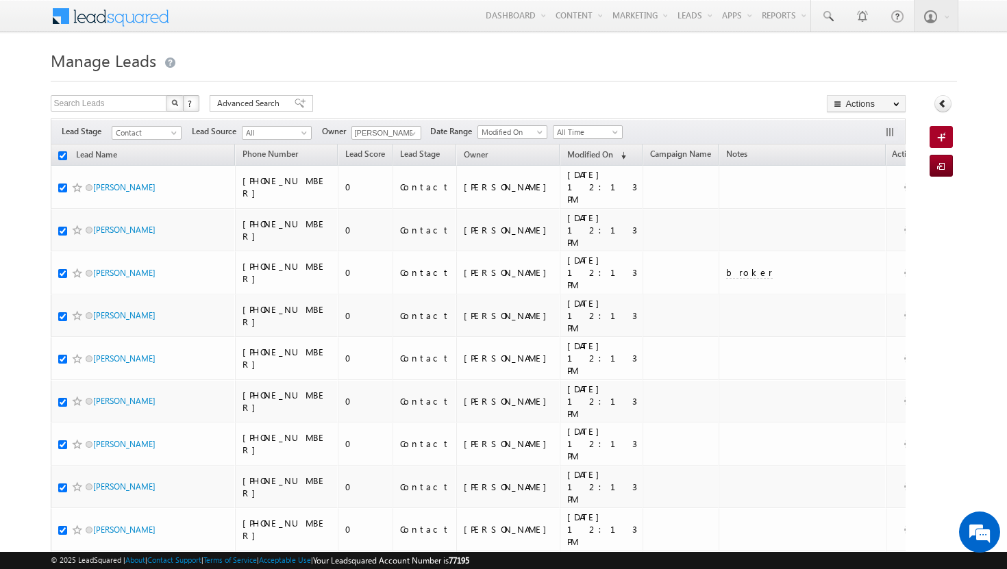
checkbox input "true"
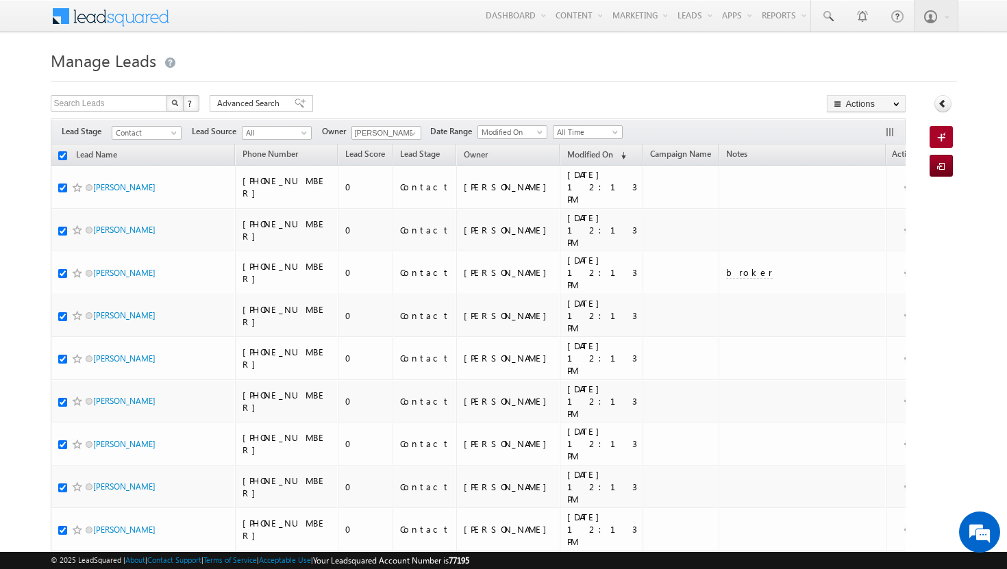
checkbox input "true"
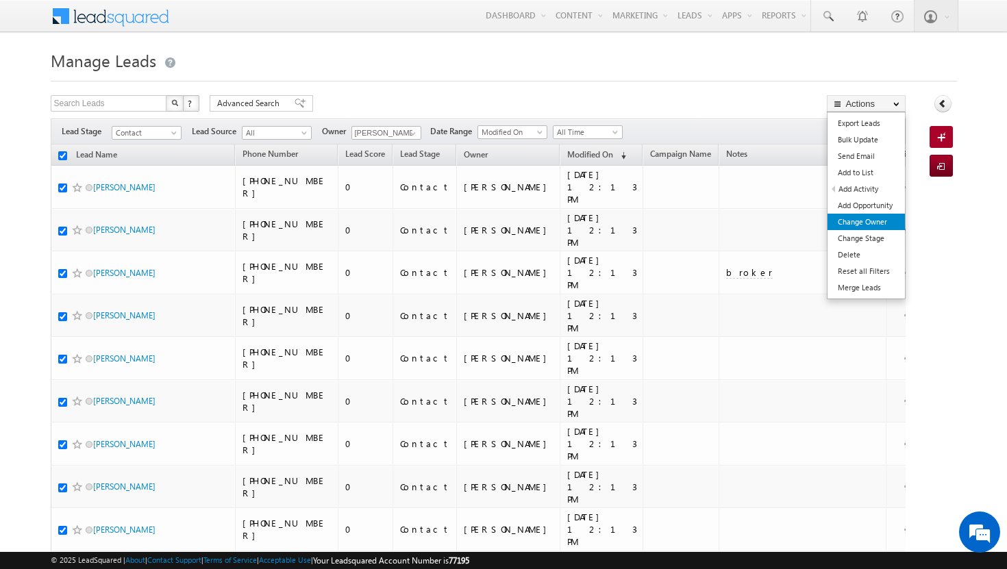
click at [885, 219] on link "Change Owner" at bounding box center [865, 222] width 77 height 16
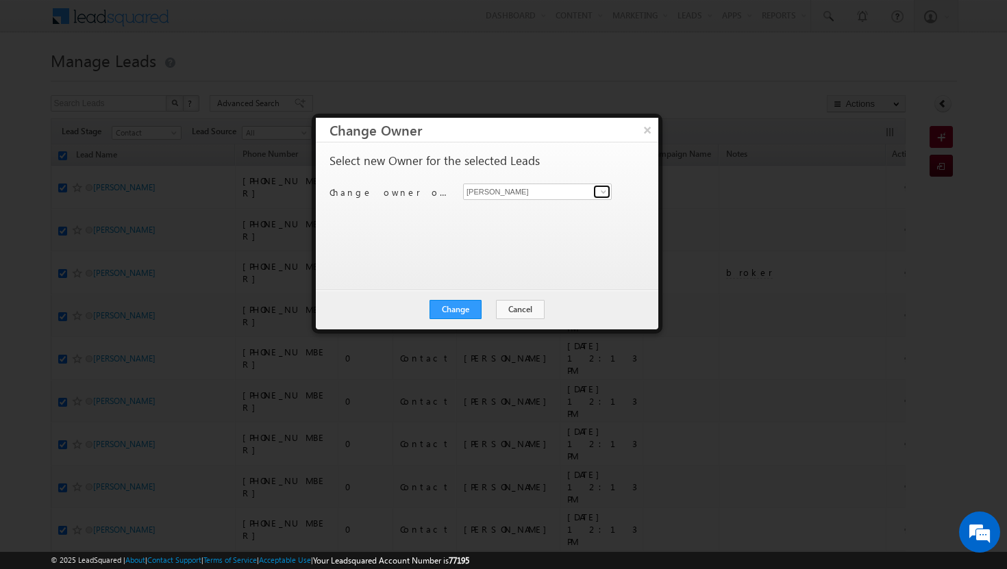
click at [604, 190] on span at bounding box center [603, 191] width 11 height 11
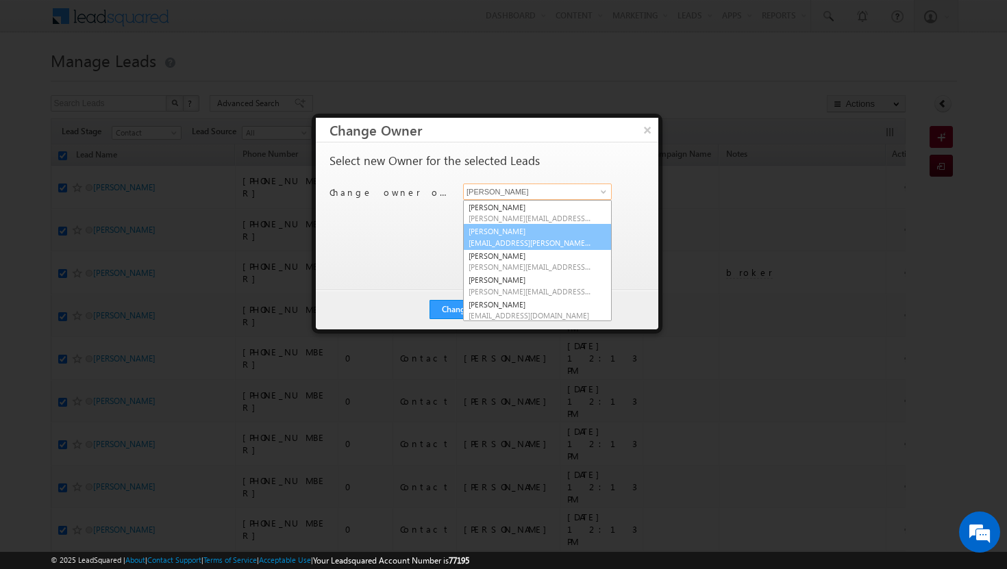
click at [568, 232] on link "Afeef Mohammad [EMAIL_ADDRESS][PERSON_NAME][DOMAIN_NAME]" at bounding box center [537, 237] width 149 height 26
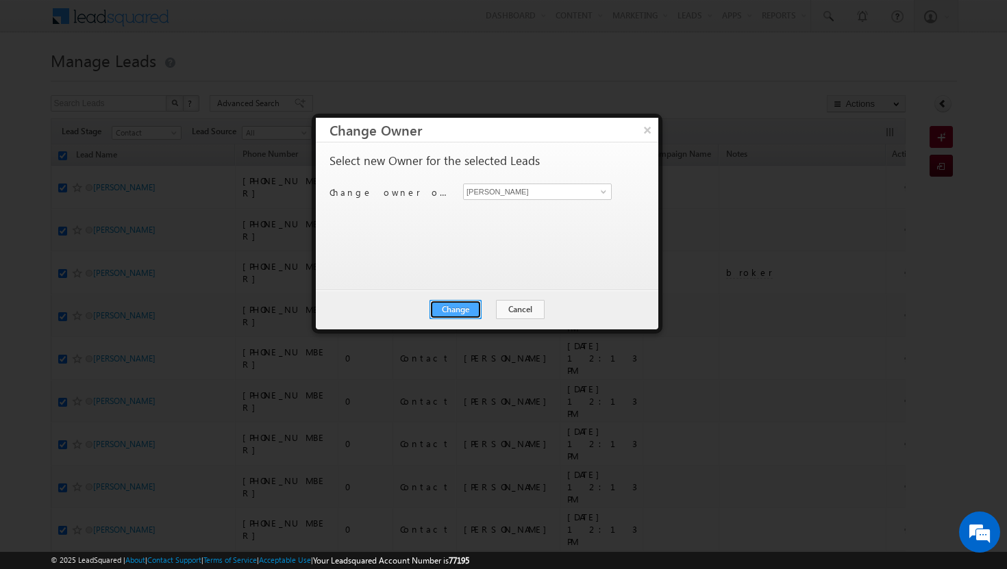
click at [447, 304] on button "Change" at bounding box center [455, 309] width 52 height 19
click at [488, 311] on button "Close" at bounding box center [489, 309] width 44 height 19
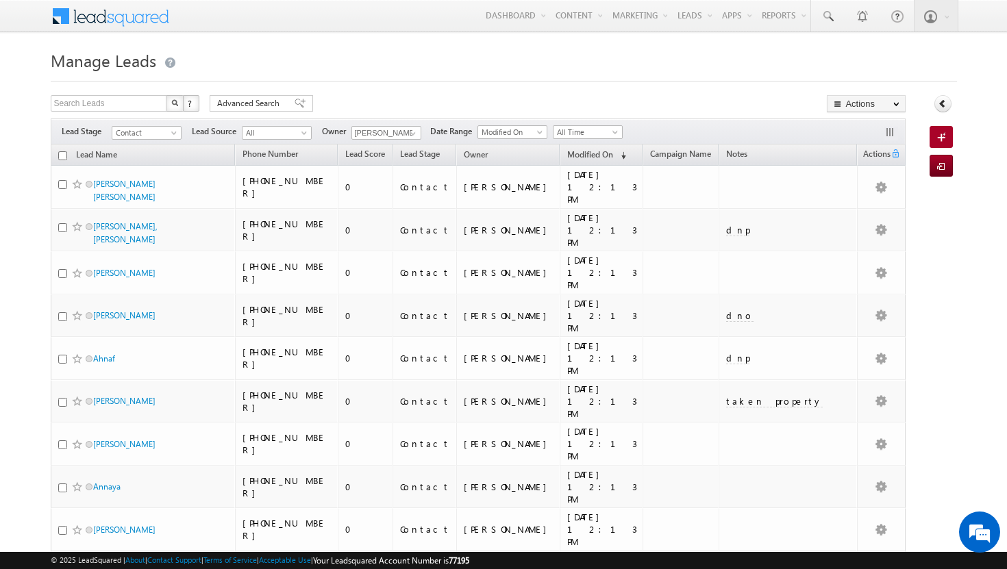
click at [63, 156] on input "checkbox" at bounding box center [62, 155] width 9 height 9
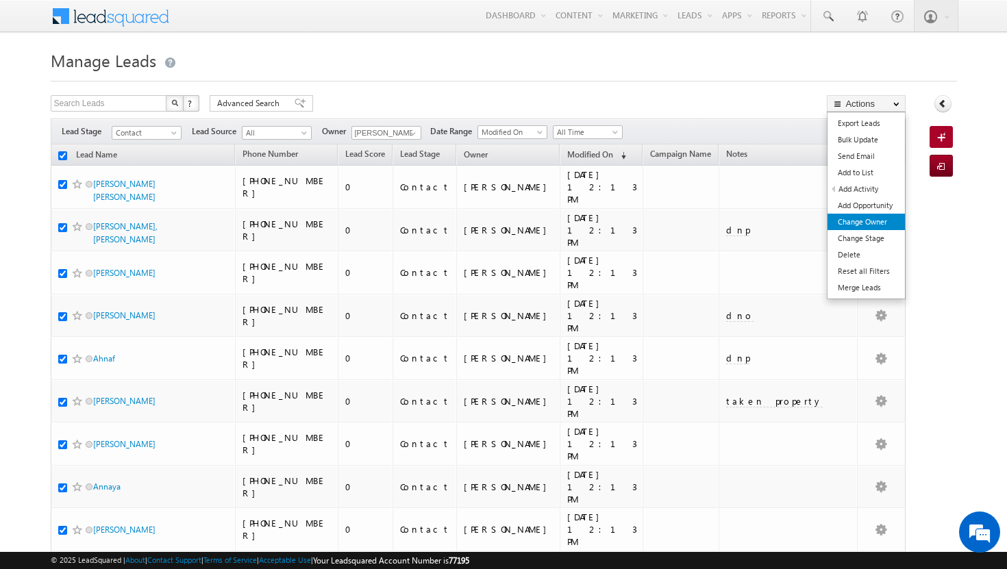
click at [866, 222] on link "Change Owner" at bounding box center [865, 222] width 77 height 16
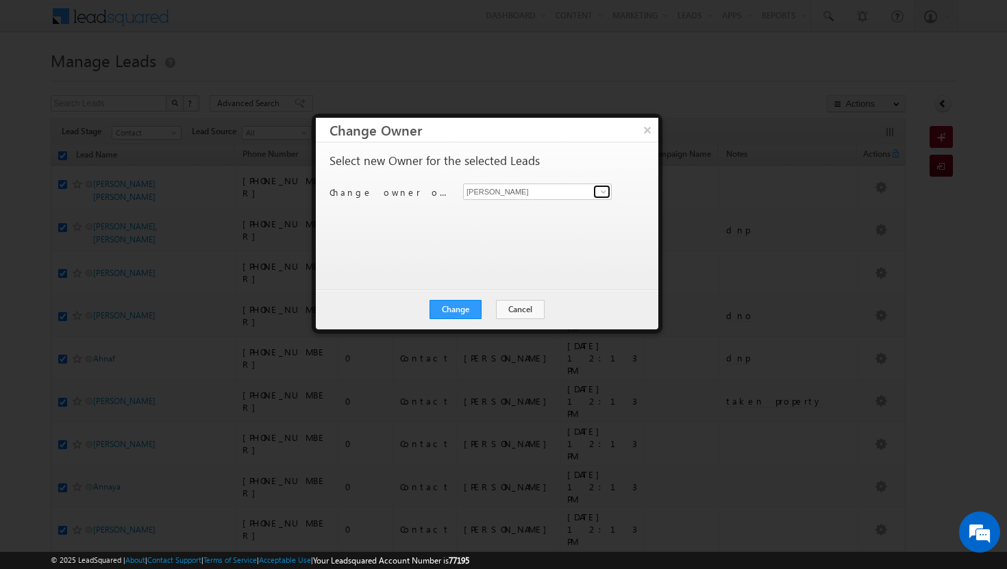
click at [593, 193] on link at bounding box center [601, 192] width 17 height 14
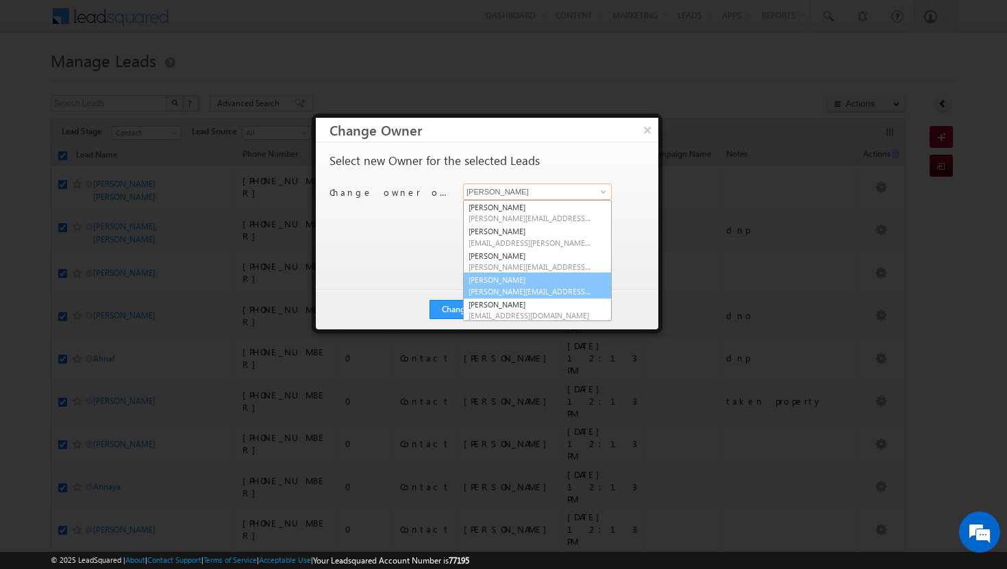
click at [520, 293] on span "[PERSON_NAME][EMAIL_ADDRESS][DOMAIN_NAME]" at bounding box center [529, 291] width 123 height 10
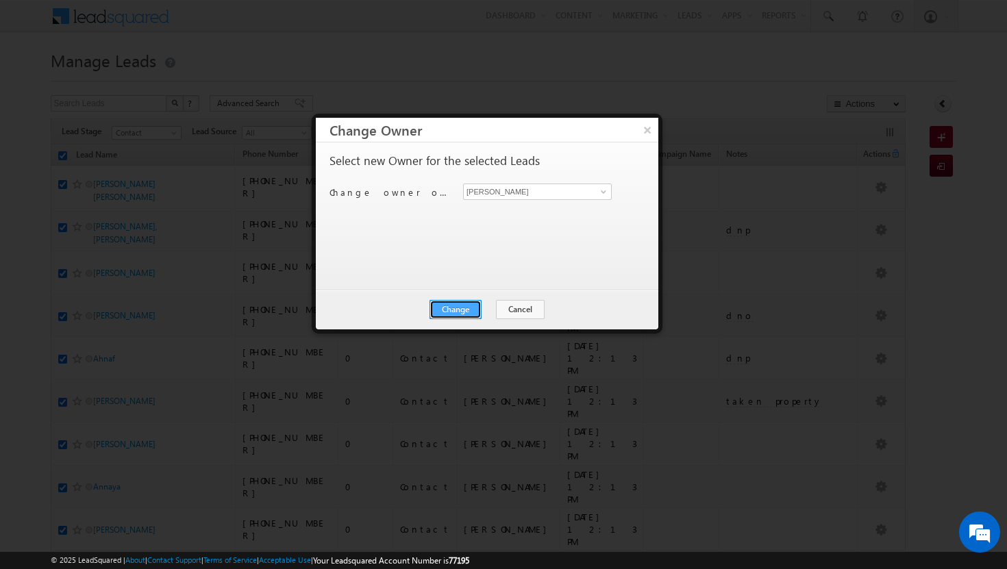
click at [460, 309] on button "Change" at bounding box center [455, 309] width 52 height 19
click at [493, 303] on button "Close" at bounding box center [489, 309] width 44 height 19
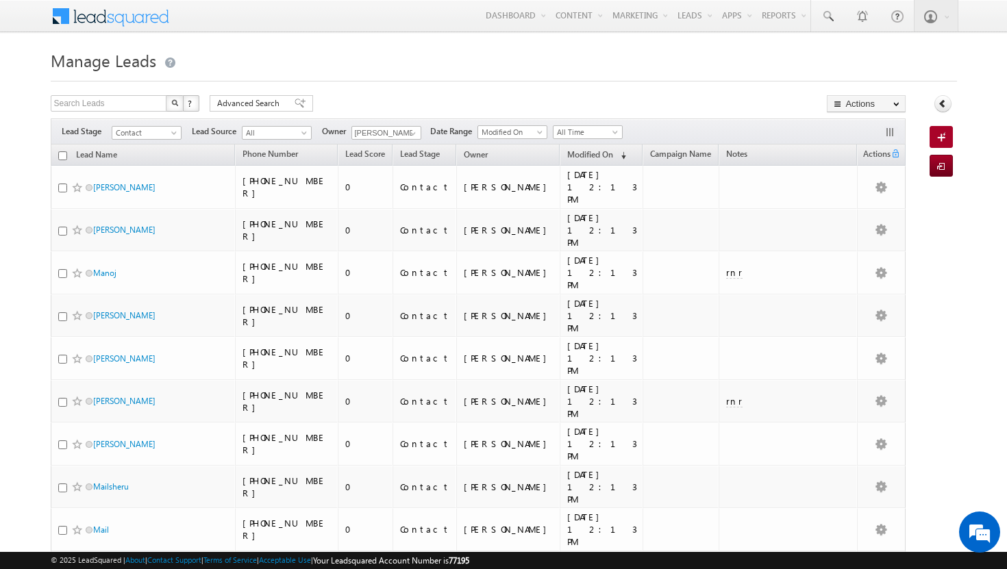
click at [64, 154] on input "checkbox" at bounding box center [62, 155] width 9 height 9
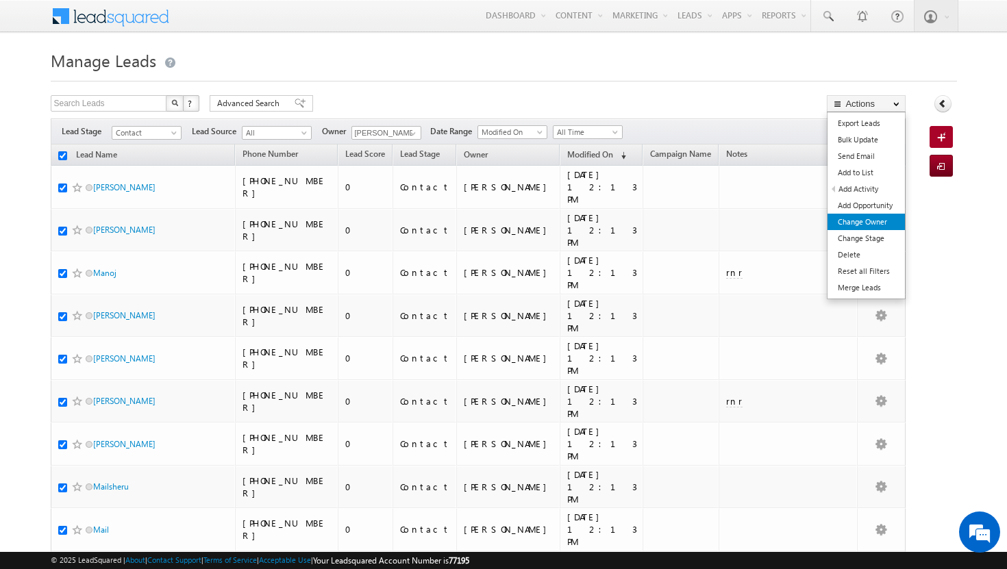
click at [887, 225] on link "Change Owner" at bounding box center [865, 222] width 77 height 16
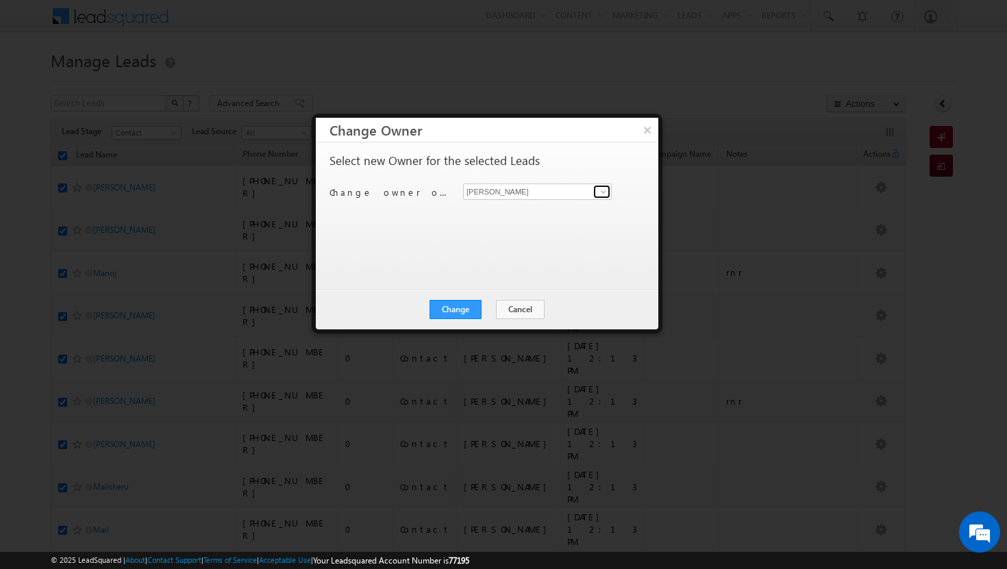
click at [609, 187] on link at bounding box center [601, 192] width 17 height 14
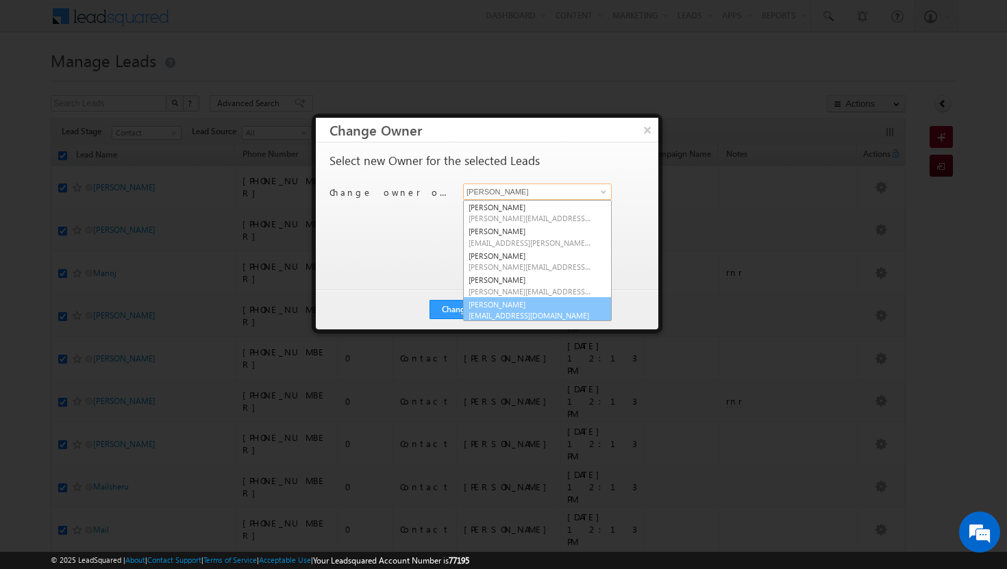
scroll to position [3, 0]
click at [541, 301] on link "[PERSON_NAME] [PERSON_NAME][EMAIL_ADDRESS][DOMAIN_NAME]" at bounding box center [537, 307] width 149 height 26
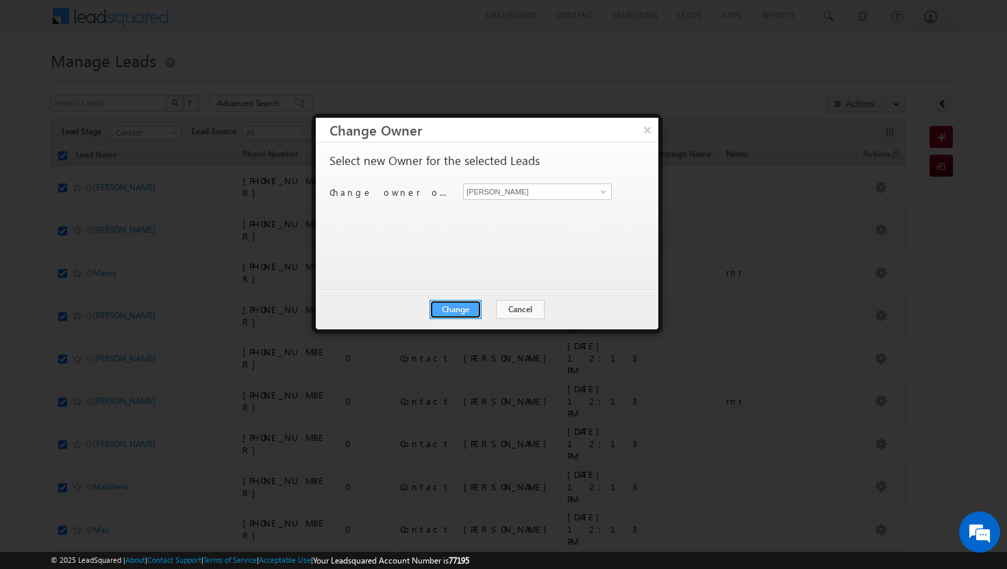
click at [471, 312] on button "Change" at bounding box center [455, 309] width 52 height 19
click at [492, 312] on button "Close" at bounding box center [489, 309] width 44 height 19
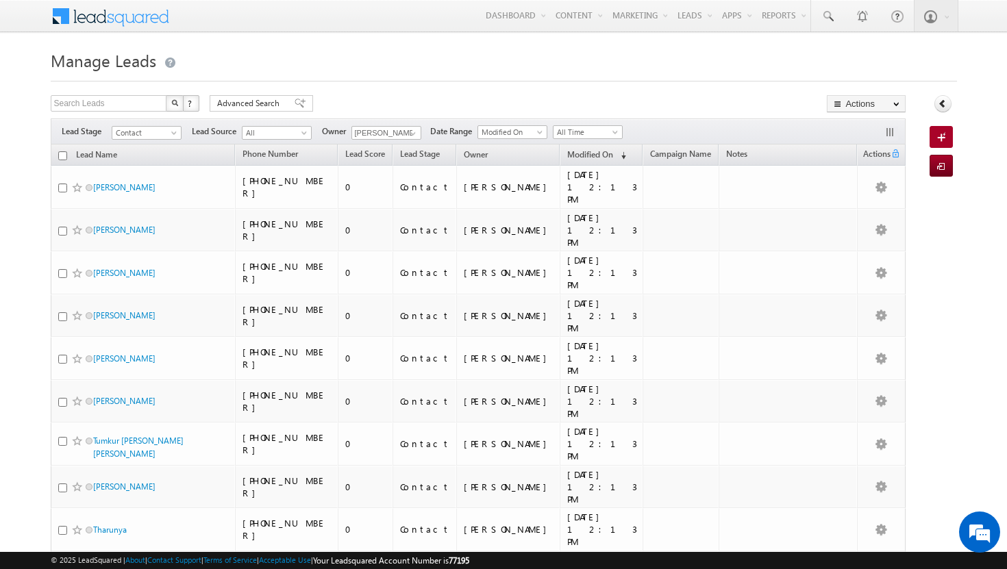
click at [64, 160] on input "checkbox" at bounding box center [62, 155] width 9 height 9
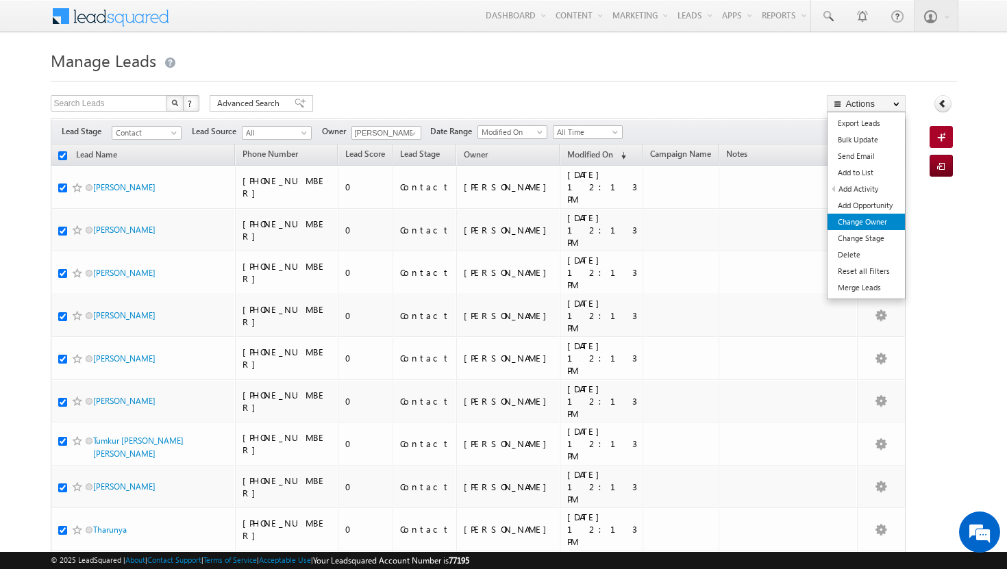
click at [858, 218] on link "Change Owner" at bounding box center [865, 222] width 77 height 16
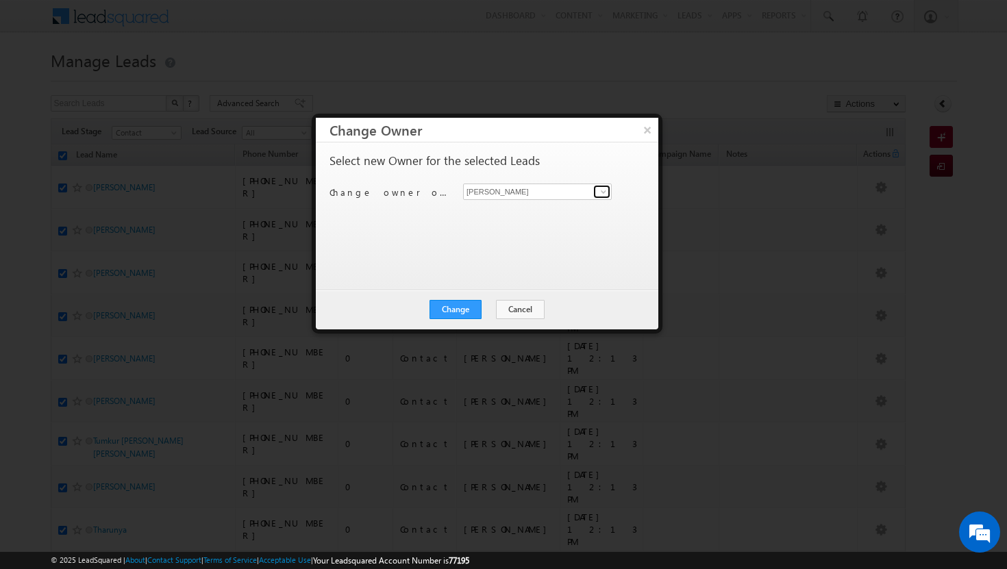
click at [607, 195] on span at bounding box center [603, 191] width 11 height 11
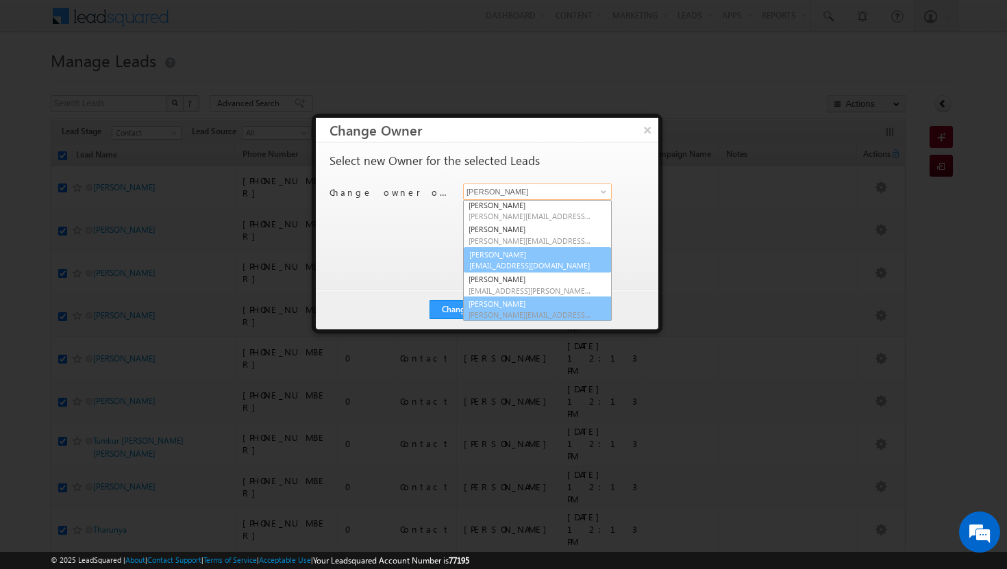
scroll to position [52, 0]
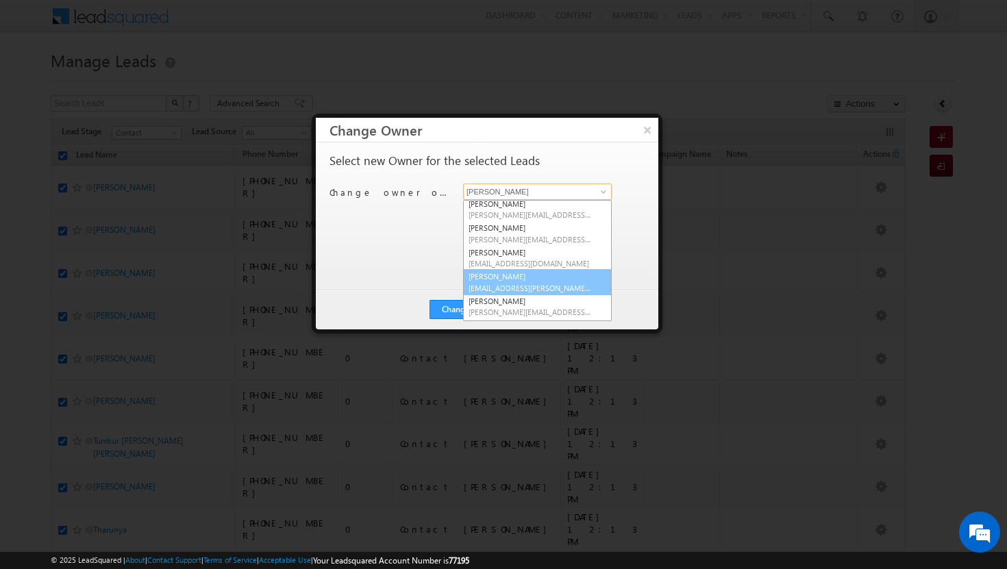
click at [510, 286] on span "[EMAIL_ADDRESS][PERSON_NAME][DOMAIN_NAME]" at bounding box center [529, 288] width 123 height 10
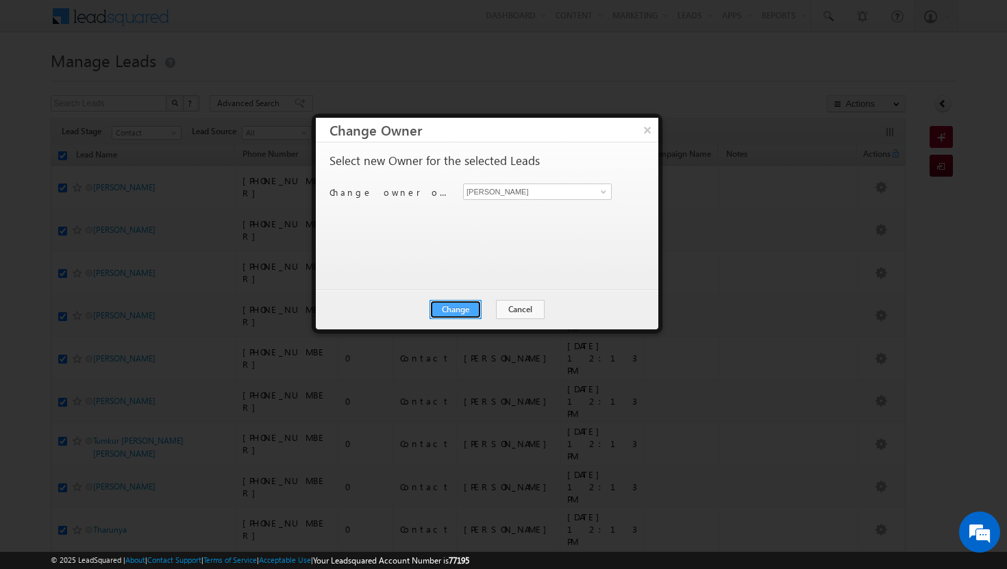
click at [473, 307] on button "Change" at bounding box center [455, 309] width 52 height 19
click at [496, 305] on button "Close" at bounding box center [489, 309] width 44 height 19
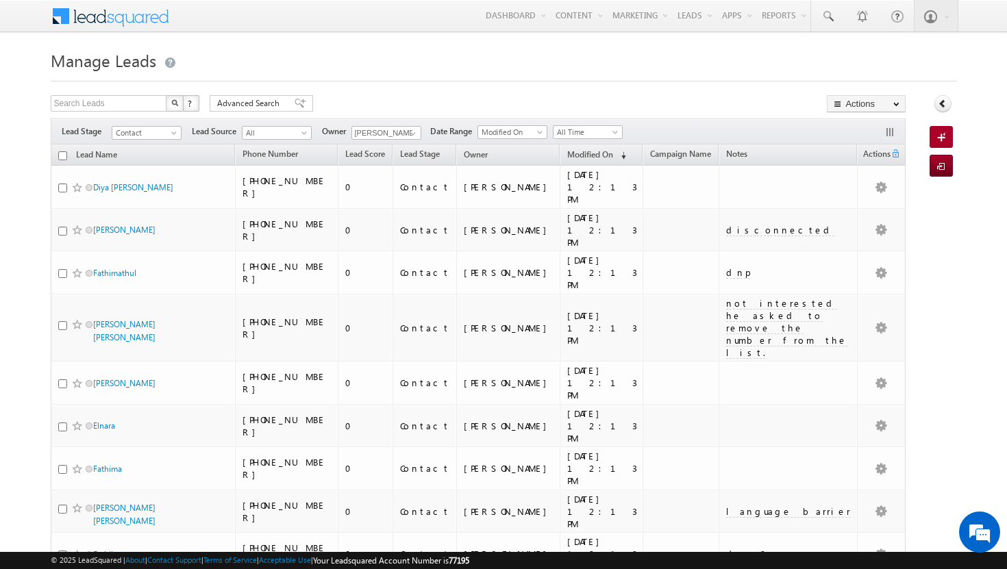
click at [63, 160] on input "checkbox" at bounding box center [62, 155] width 9 height 9
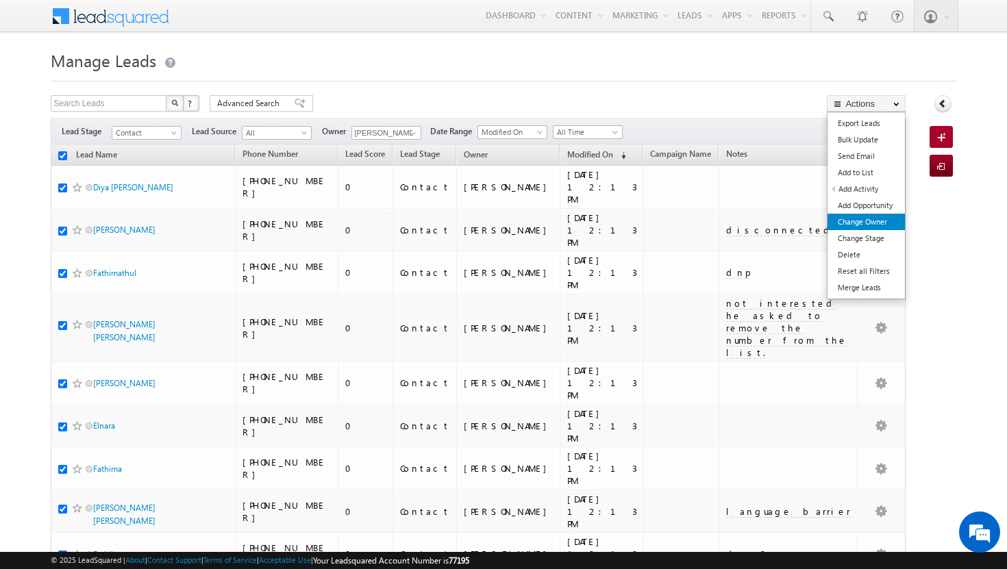
click at [843, 229] on link "Change Owner" at bounding box center [865, 222] width 77 height 16
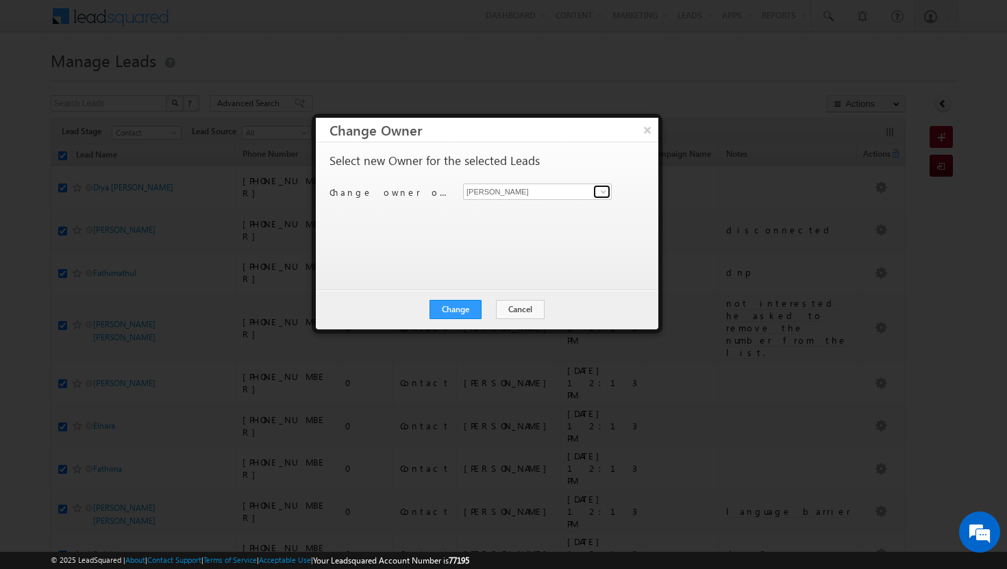
click at [603, 194] on span at bounding box center [603, 191] width 11 height 11
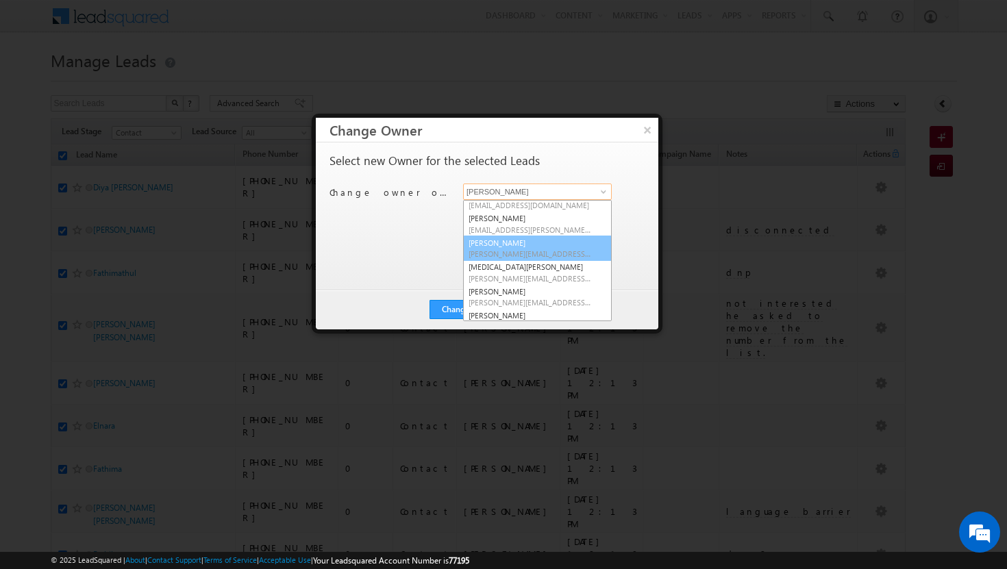
scroll to position [113, 0]
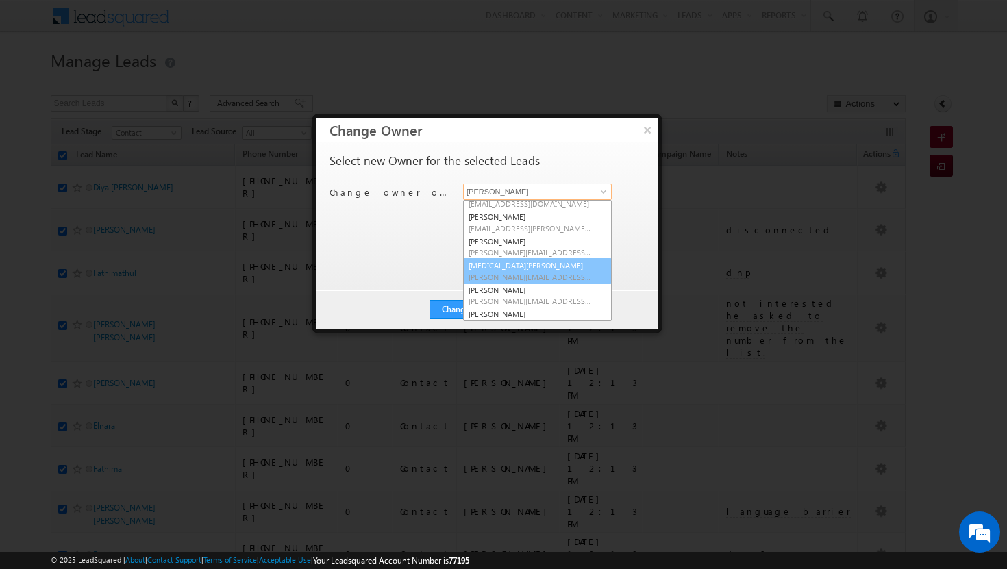
click at [519, 269] on link "[MEDICAL_DATA][PERSON_NAME] [MEDICAL_DATA][PERSON_NAME][EMAIL_ADDRESS][DOMAIN_N…" at bounding box center [537, 271] width 149 height 26
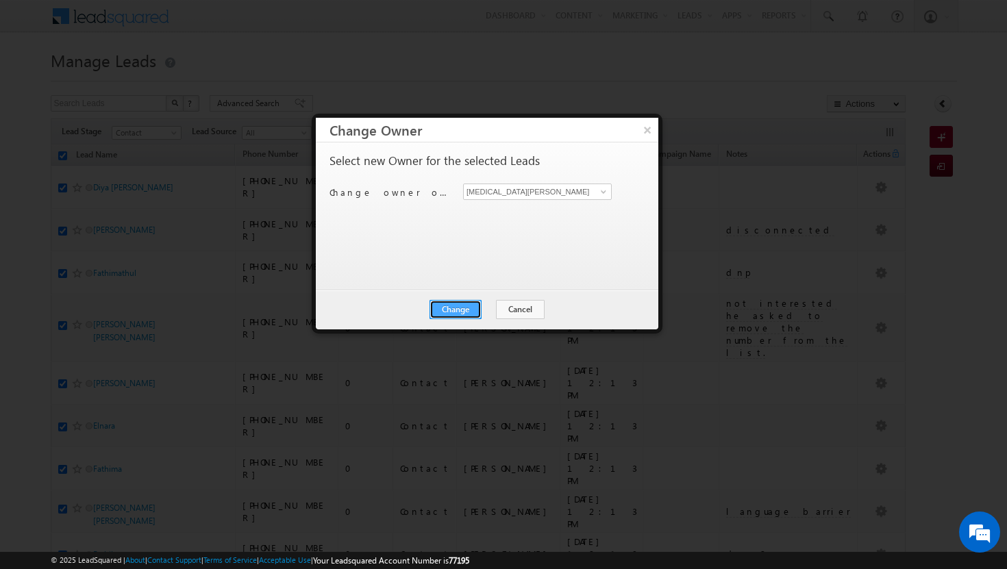
click at [466, 307] on button "Change" at bounding box center [455, 309] width 52 height 19
click at [489, 307] on button "Close" at bounding box center [489, 309] width 44 height 19
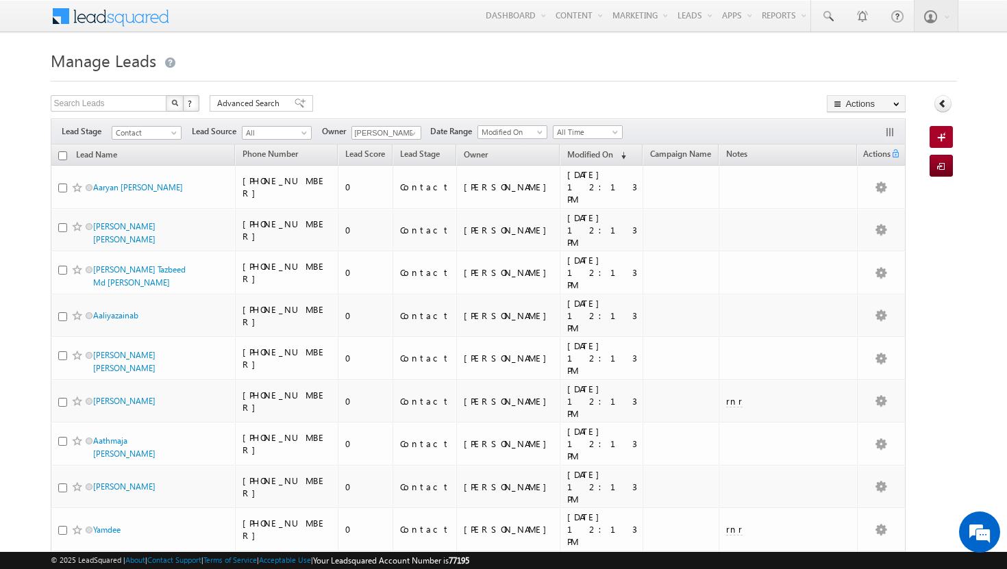
click at [64, 159] on input "checkbox" at bounding box center [62, 155] width 9 height 9
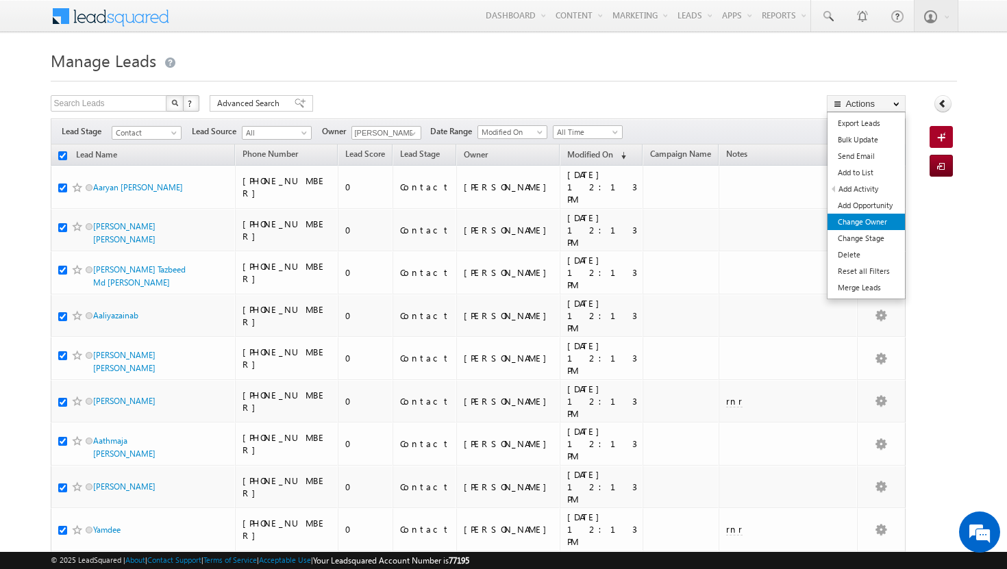
click at [860, 223] on link "Change Owner" at bounding box center [865, 222] width 77 height 16
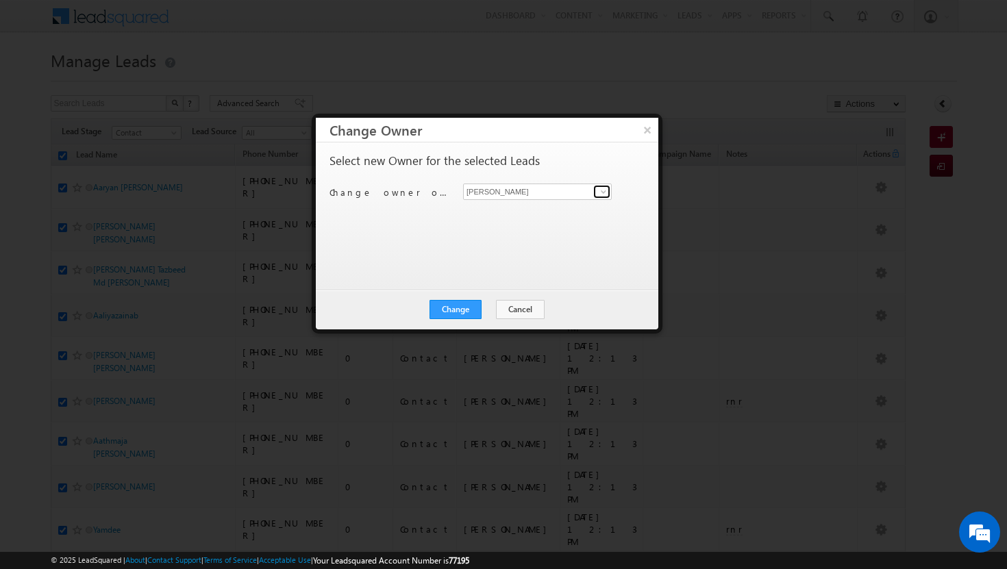
click at [608, 191] on span at bounding box center [603, 191] width 11 height 11
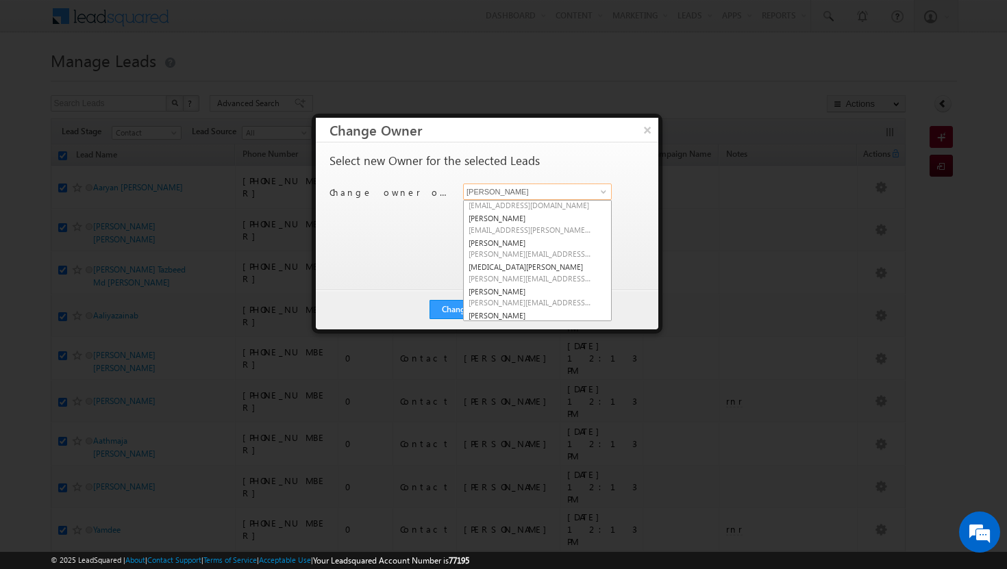
scroll to position [123, 0]
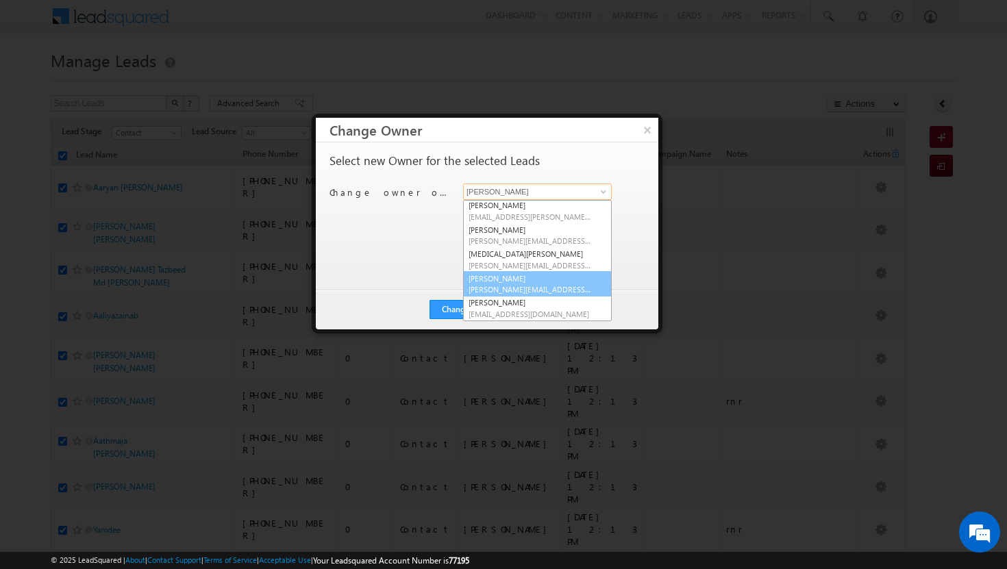
click at [539, 284] on span "[PERSON_NAME][EMAIL_ADDRESS][DOMAIN_NAME]" at bounding box center [529, 289] width 123 height 10
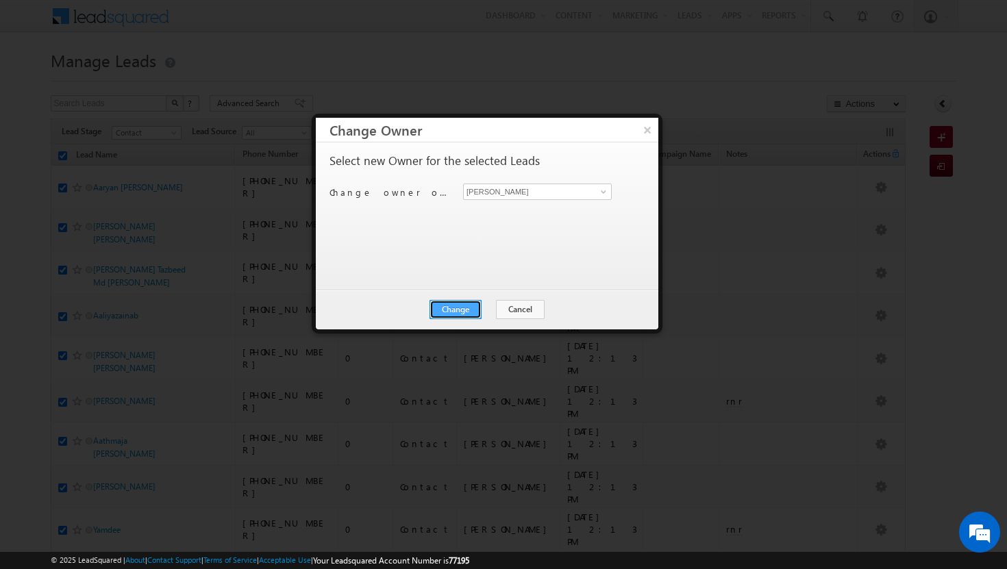
click at [466, 311] on button "Change" at bounding box center [455, 309] width 52 height 19
click at [491, 309] on button "Close" at bounding box center [489, 309] width 44 height 19
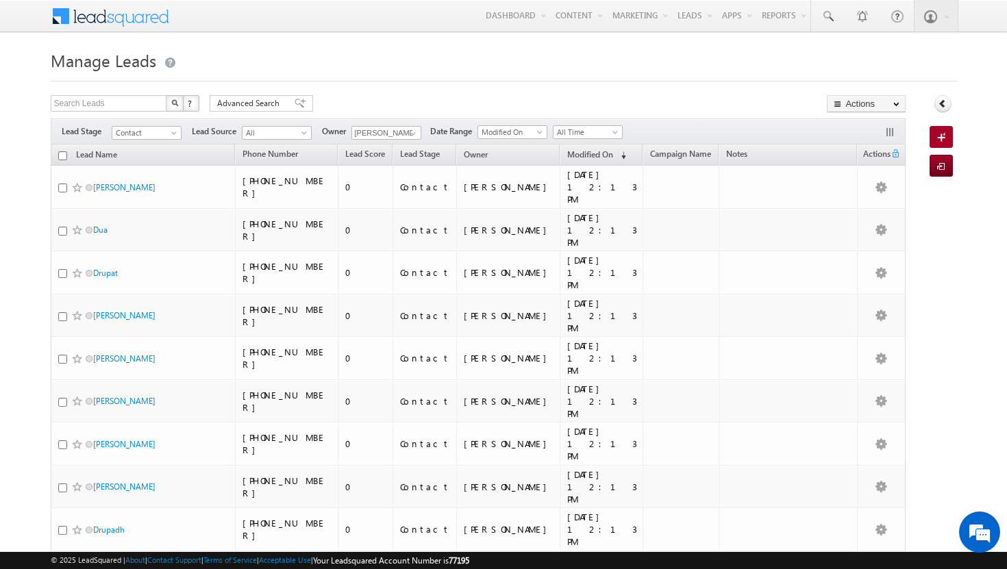
click at [57, 160] on th "Lead Name" at bounding box center [143, 154] width 185 height 21
click at [64, 153] on input "checkbox" at bounding box center [62, 155] width 9 height 9
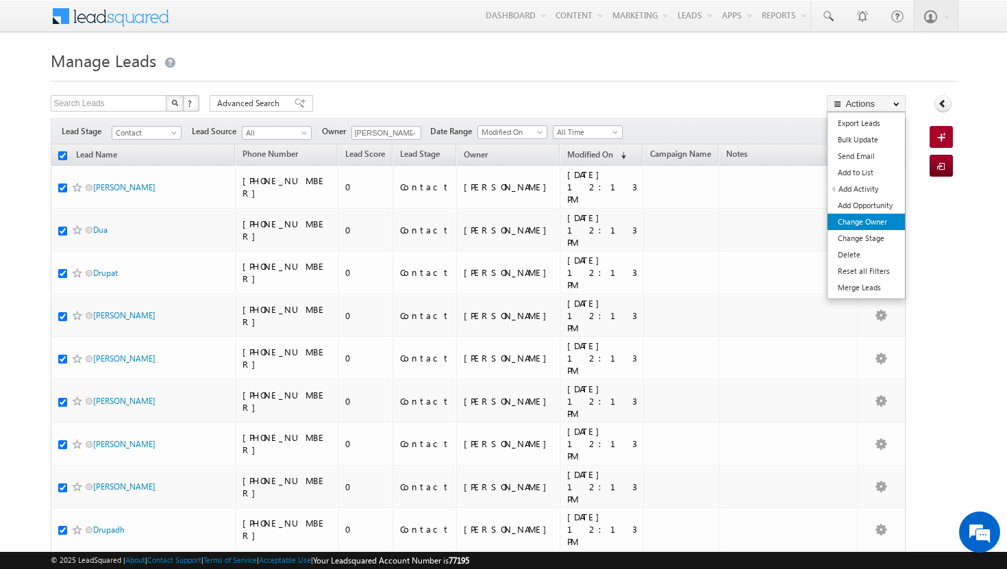
click at [870, 225] on link "Change Owner" at bounding box center [865, 222] width 77 height 16
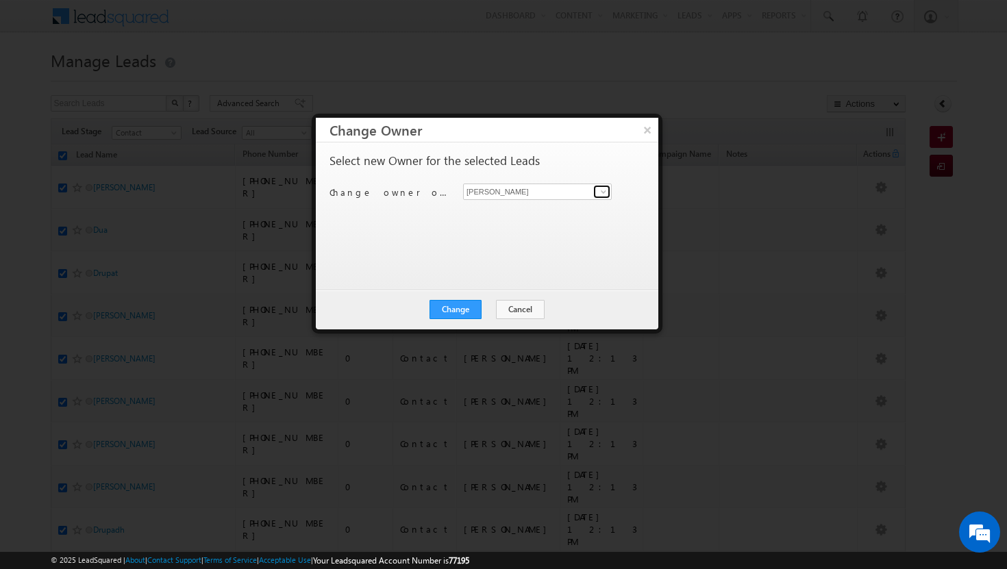
click at [604, 191] on span at bounding box center [603, 191] width 11 height 11
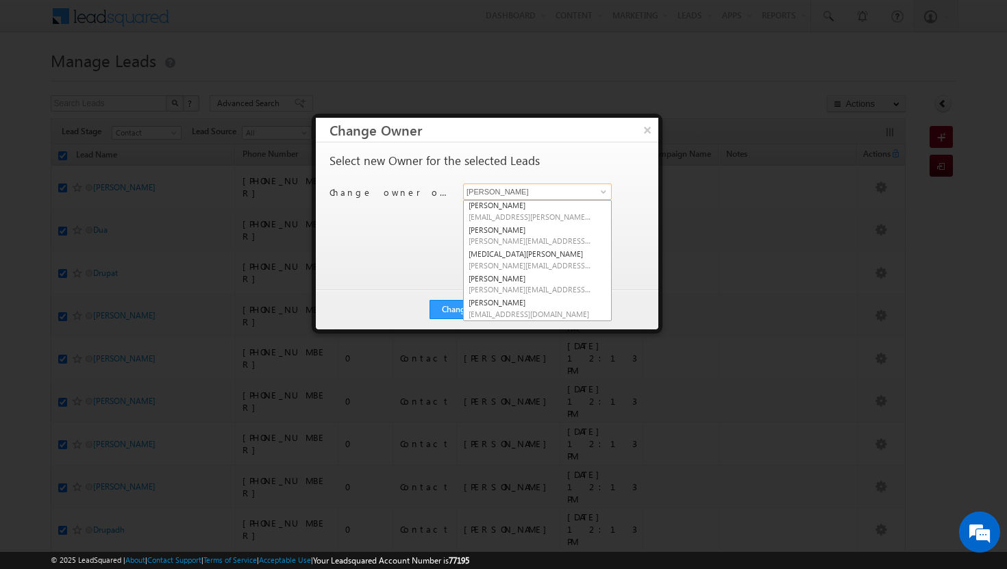
scroll to position [124, 0]
click at [544, 306] on link "[PERSON_NAME] [PERSON_NAME][EMAIL_ADDRESS][DOMAIN_NAME]" at bounding box center [537, 308] width 147 height 25
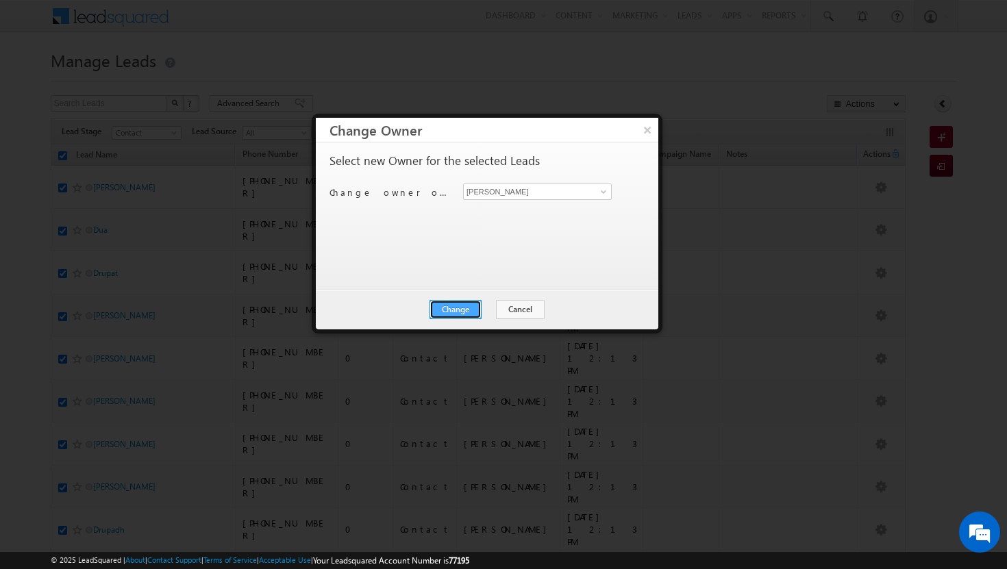
click at [464, 303] on button "Change" at bounding box center [455, 309] width 52 height 19
click at [488, 306] on button "Close" at bounding box center [489, 309] width 44 height 19
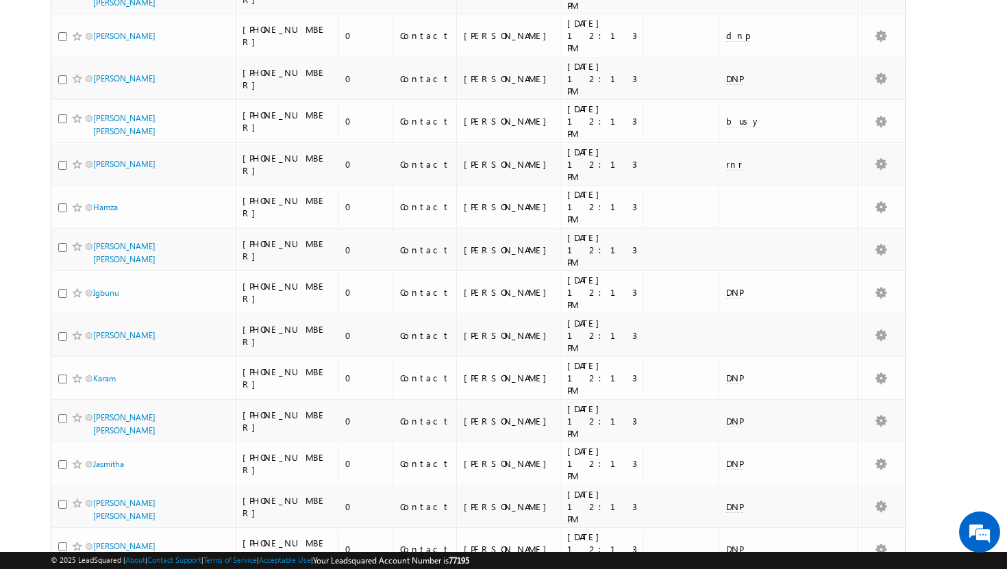
scroll to position [2877, 0]
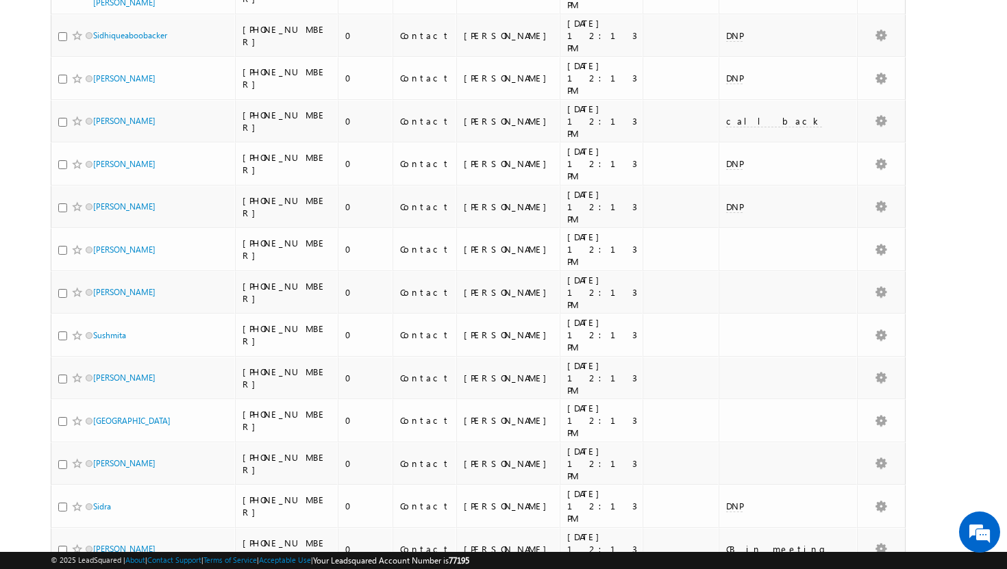
scroll to position [1632, 0]
